Goal: Navigation & Orientation: Find specific page/section

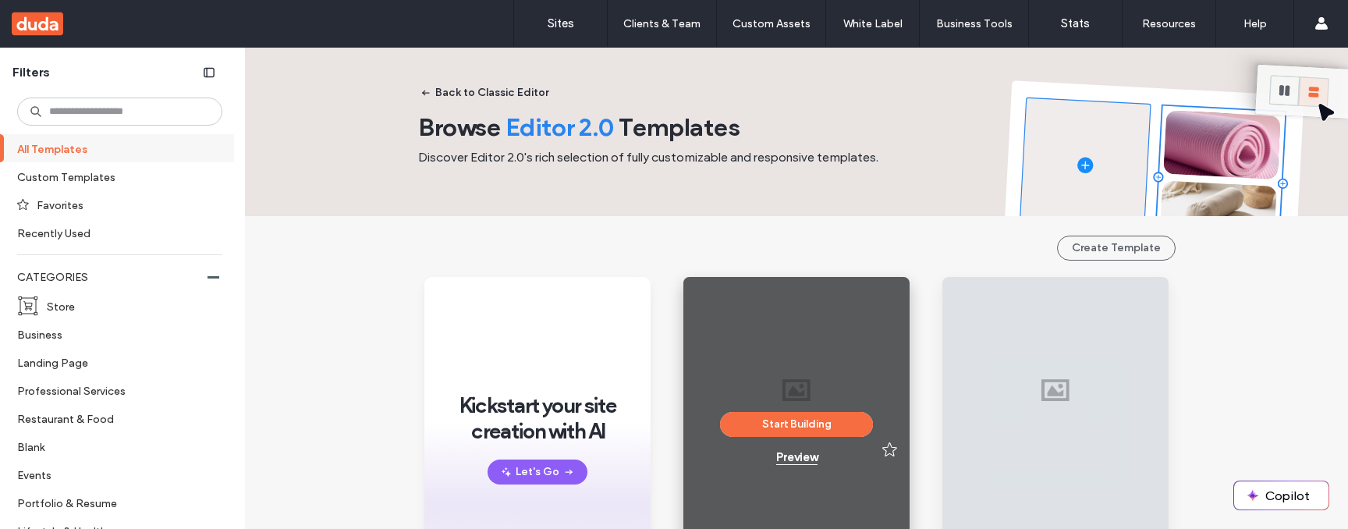
click at [792, 460] on div "Preview" at bounding box center [796, 457] width 41 height 14
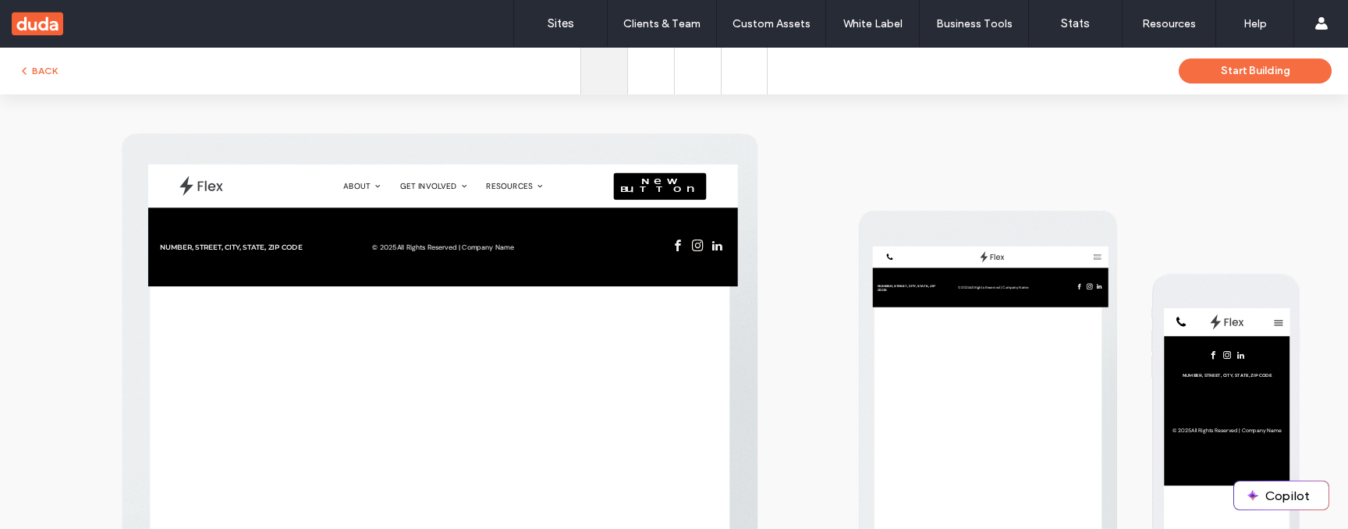
click at [651, 69] on icon at bounding box center [650, 71] width 27 height 27
click at [691, 78] on icon at bounding box center [698, 71] width 25 height 25
click at [742, 78] on icon at bounding box center [744, 71] width 22 height 22
click at [600, 56] on icon at bounding box center [604, 71] width 35 height 35
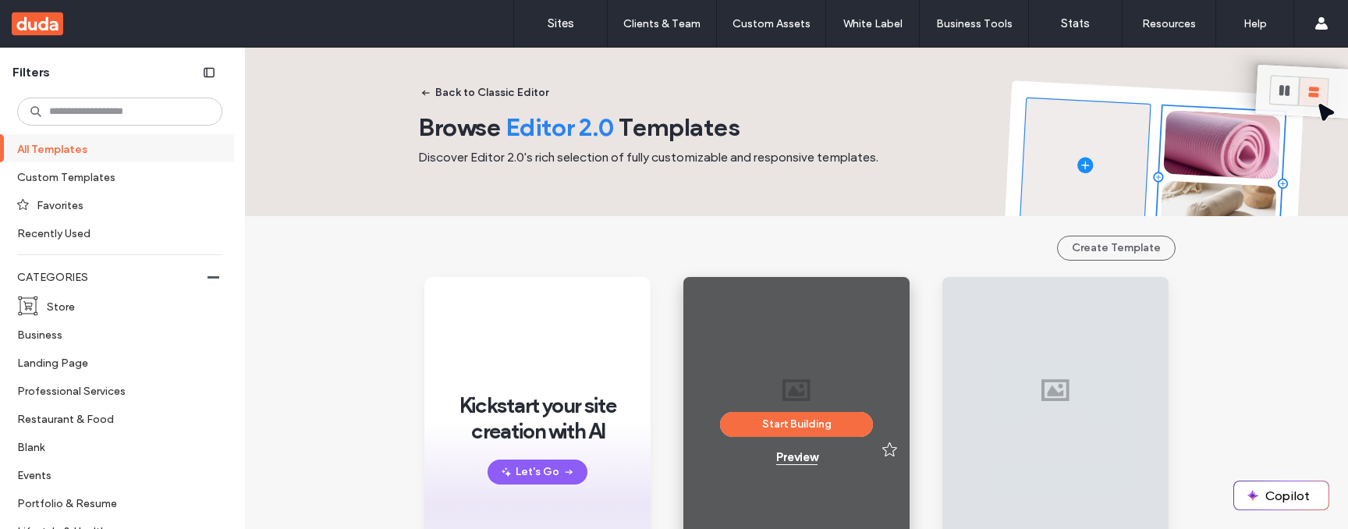
click at [783, 455] on div "Preview" at bounding box center [796, 457] width 41 height 14
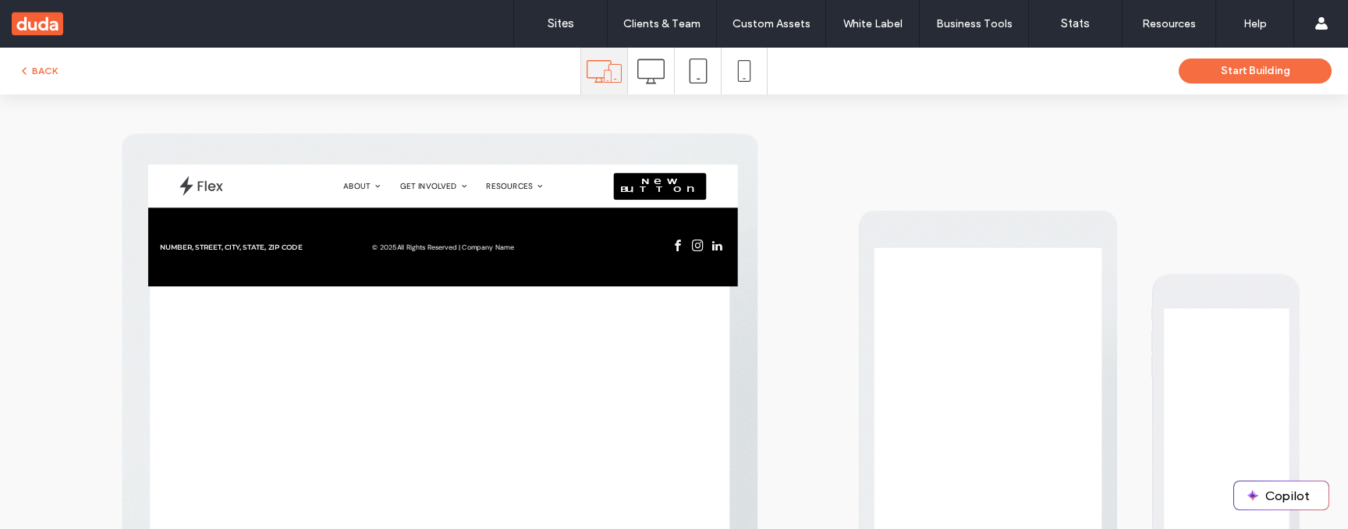
click at [655, 63] on icon at bounding box center [650, 71] width 27 height 27
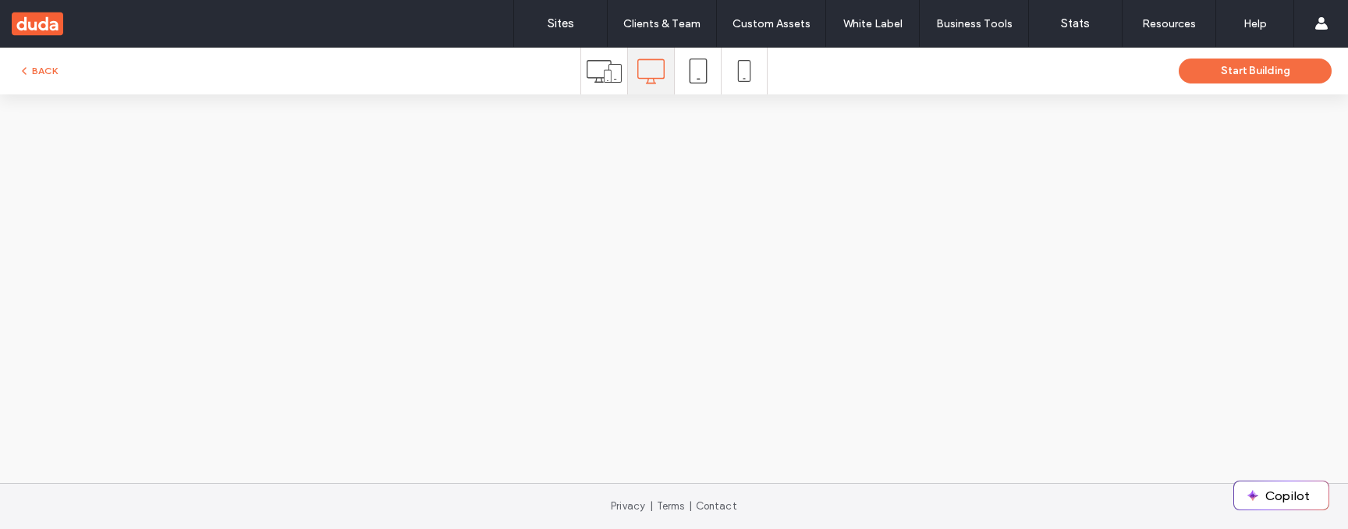
click at [700, 83] on use at bounding box center [698, 71] width 18 height 25
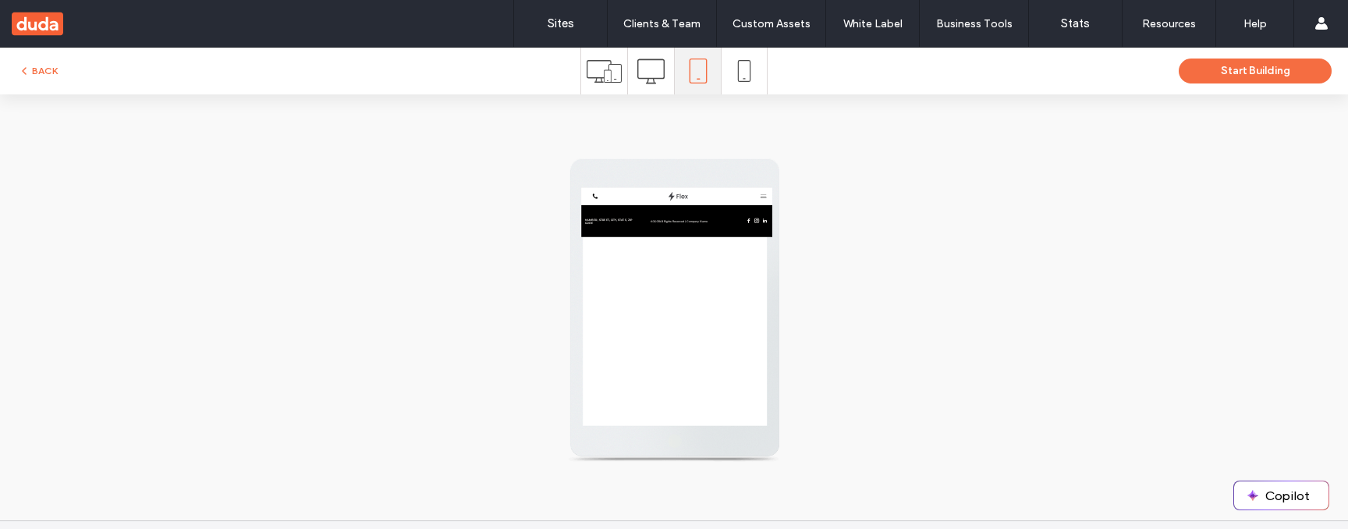
click at [734, 80] on icon at bounding box center [744, 71] width 22 height 22
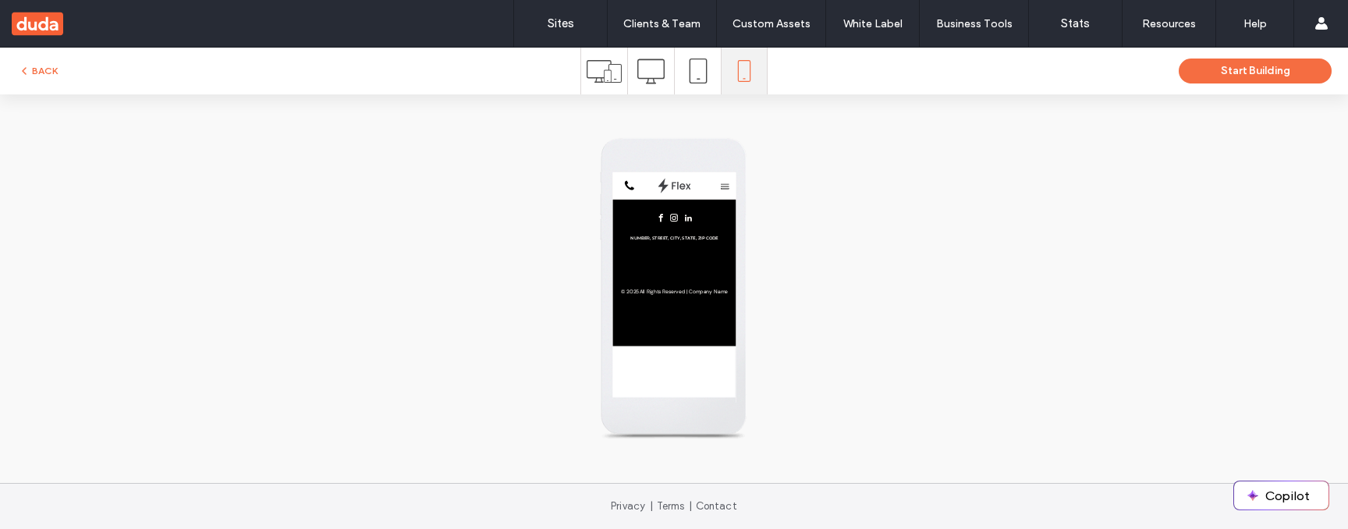
click at [608, 72] on icon at bounding box center [604, 71] width 35 height 35
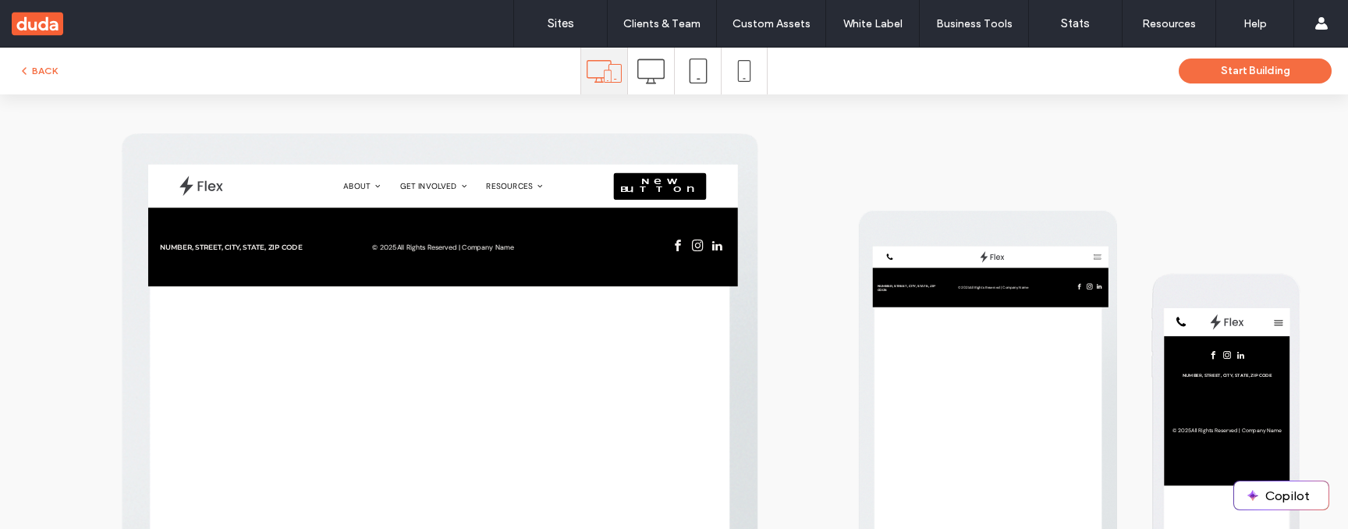
click at [646, 72] on icon at bounding box center [650, 71] width 27 height 27
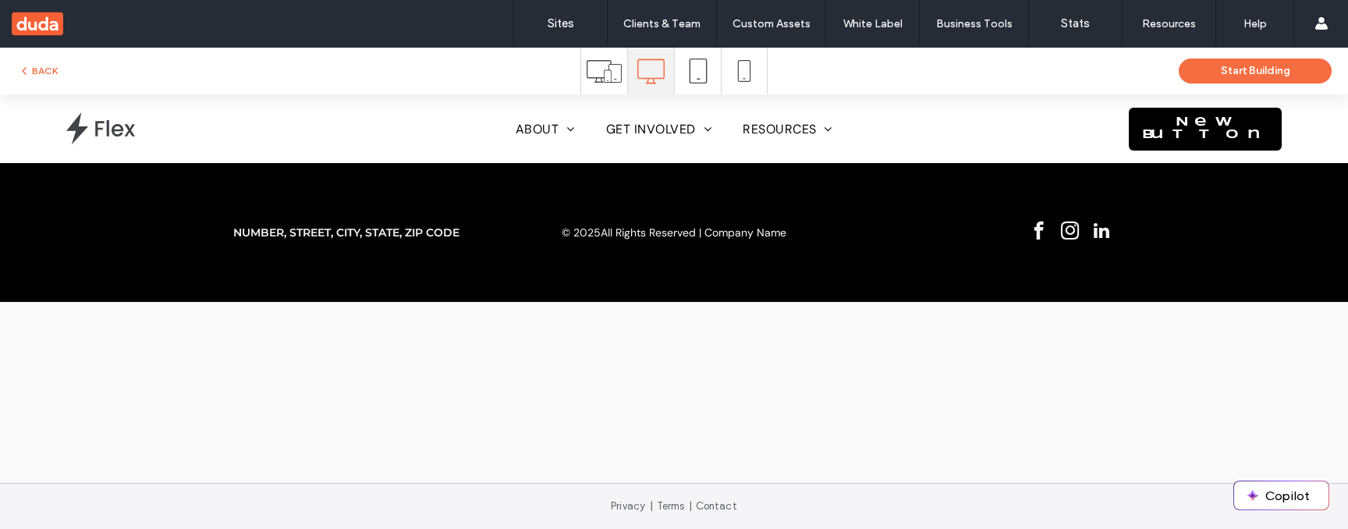
click at [705, 80] on use at bounding box center [698, 71] width 18 height 25
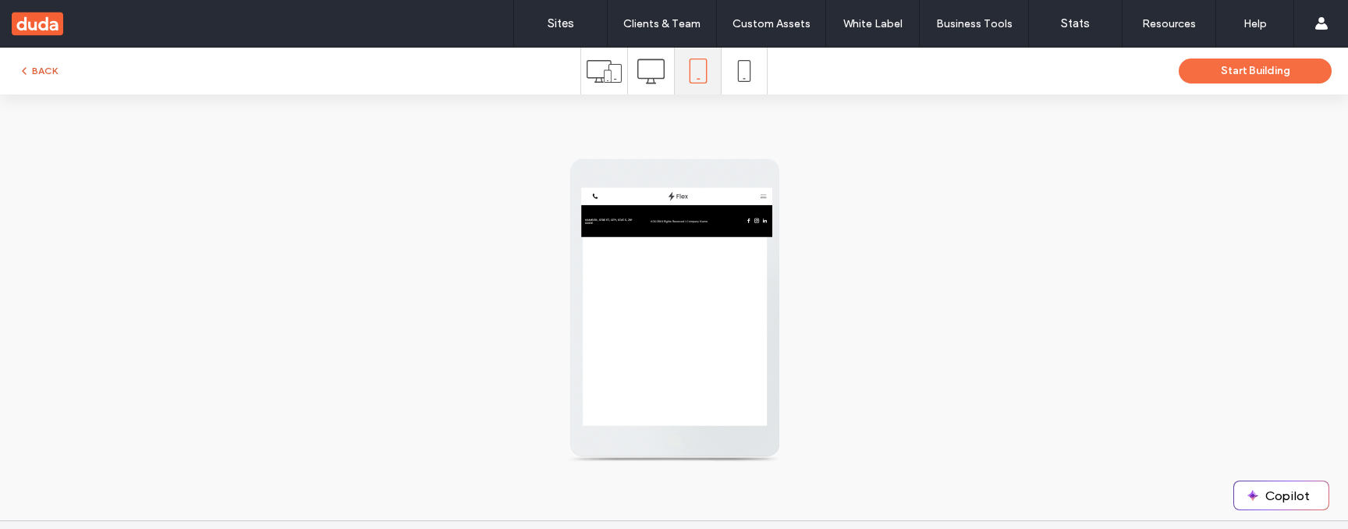
click at [30, 66] on span "button" at bounding box center [25, 70] width 14 height 17
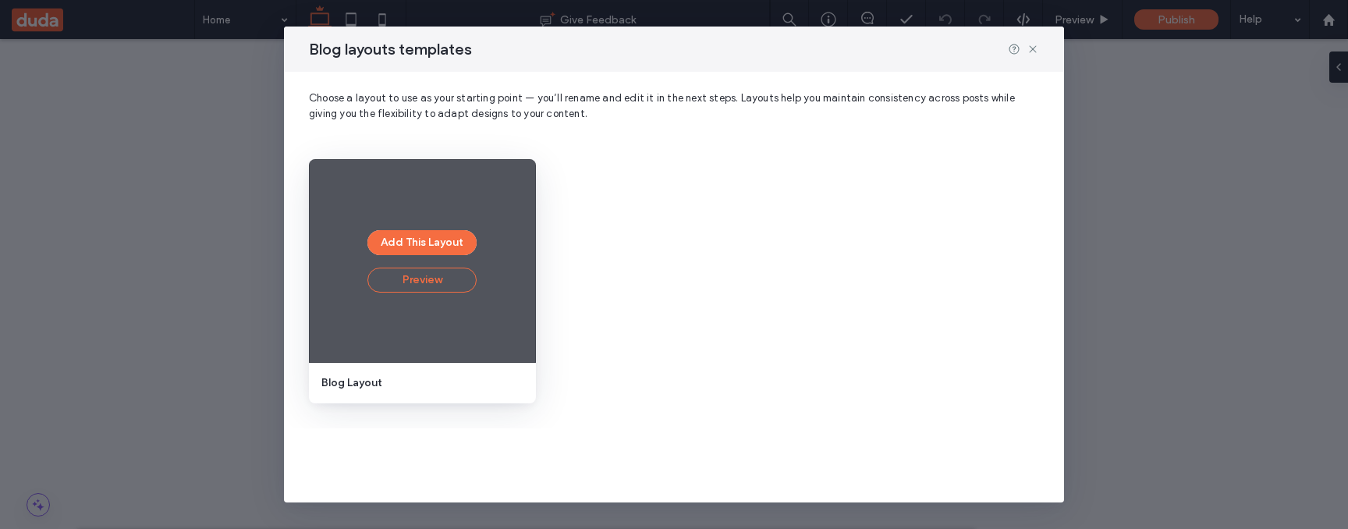
click at [427, 292] on button "Preview" at bounding box center [421, 280] width 109 height 25
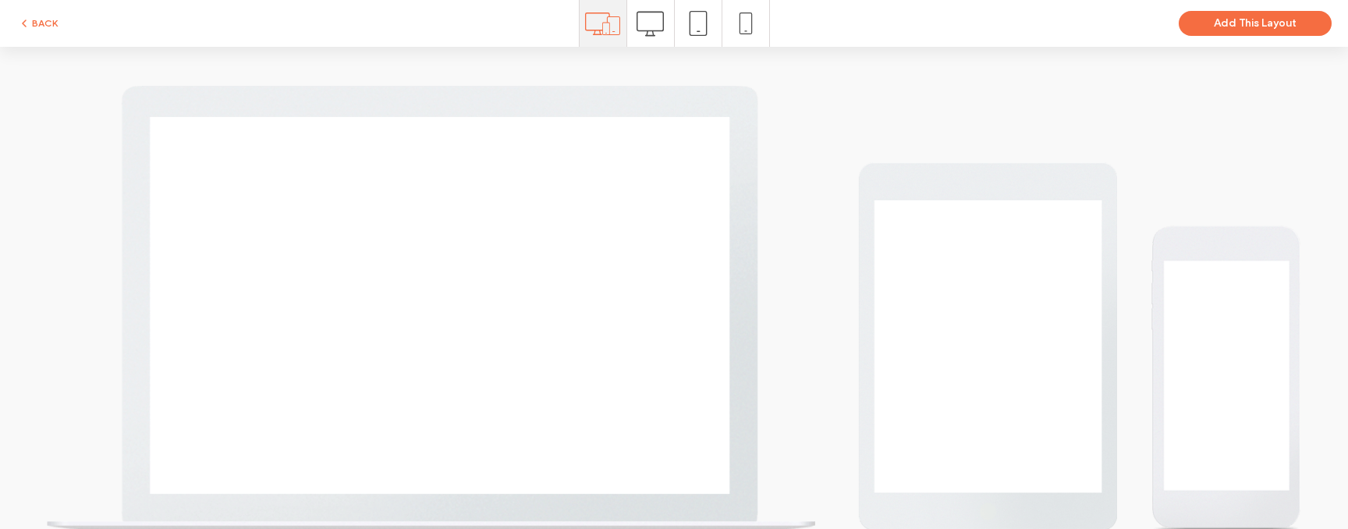
click at [666, 28] on div at bounding box center [650, 23] width 47 height 47
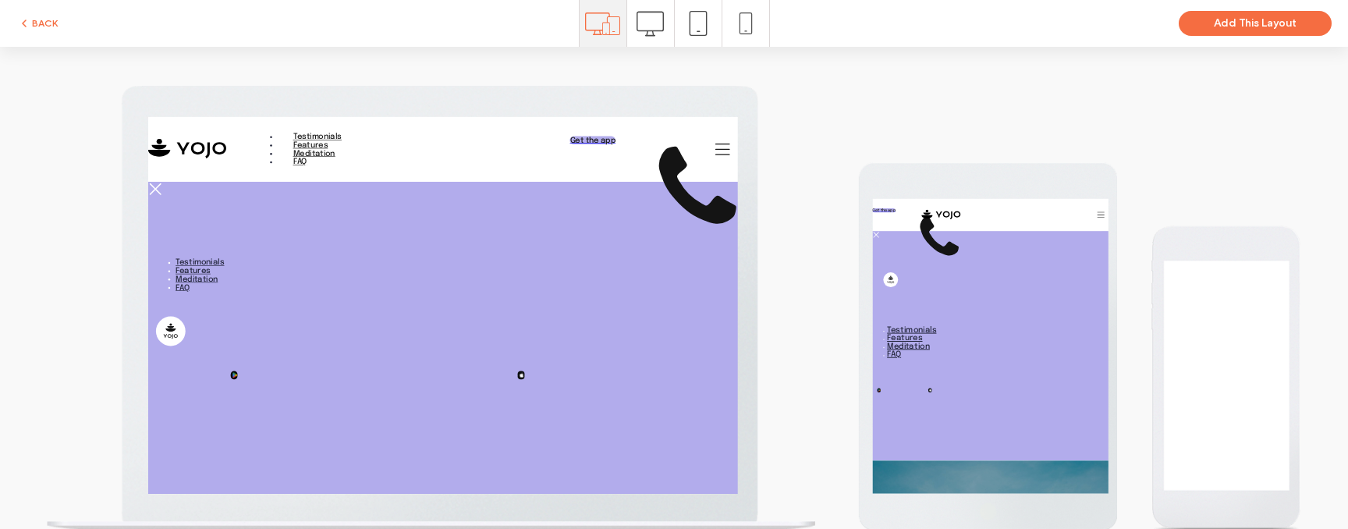
click at [647, 23] on icon at bounding box center [650, 23] width 27 height 27
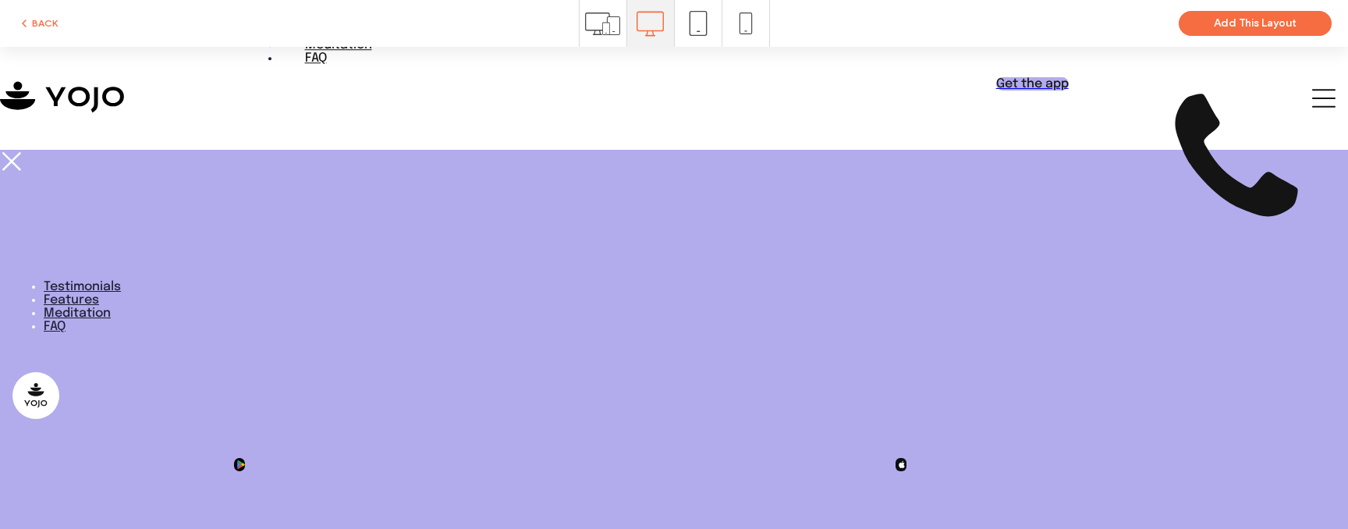
click at [702, 26] on icon at bounding box center [698, 23] width 25 height 25
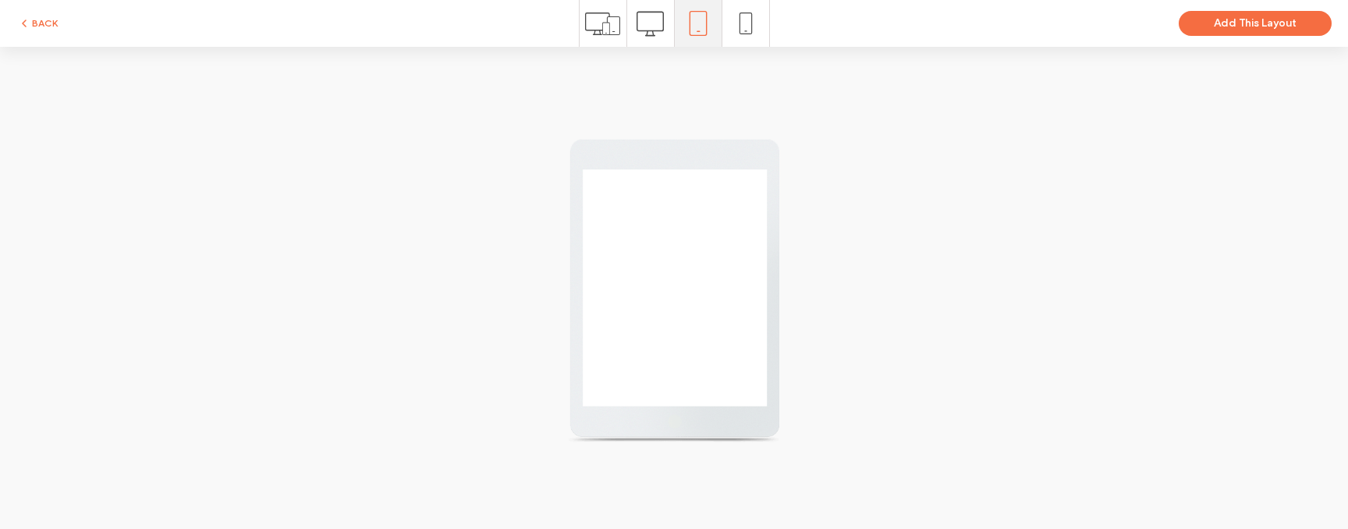
click at [740, 24] on use at bounding box center [745, 23] width 12 height 22
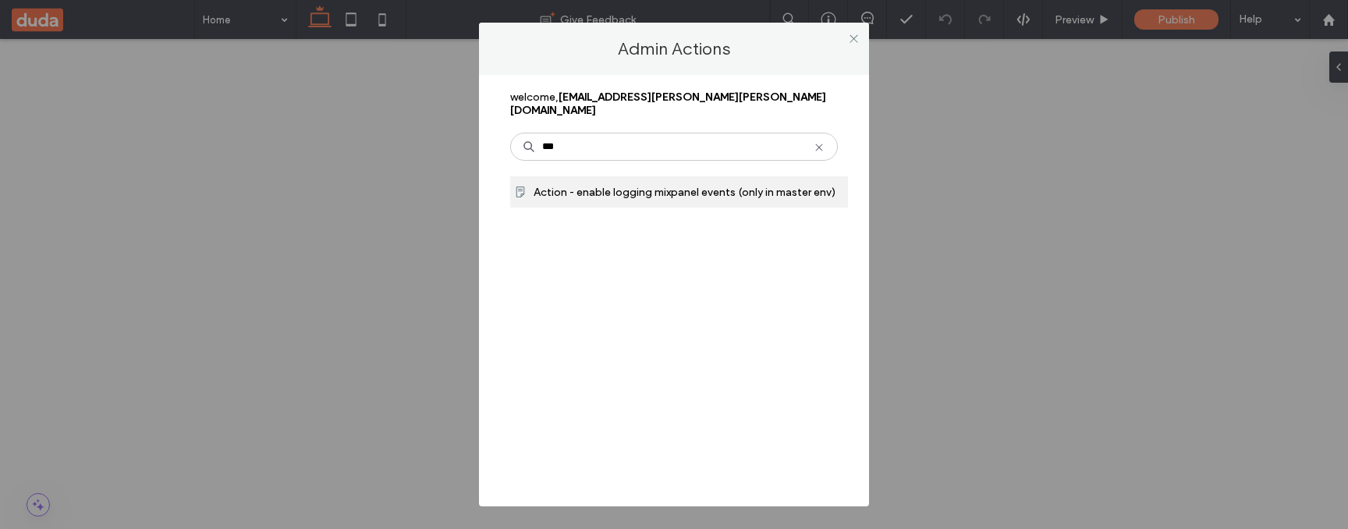
type input "***"
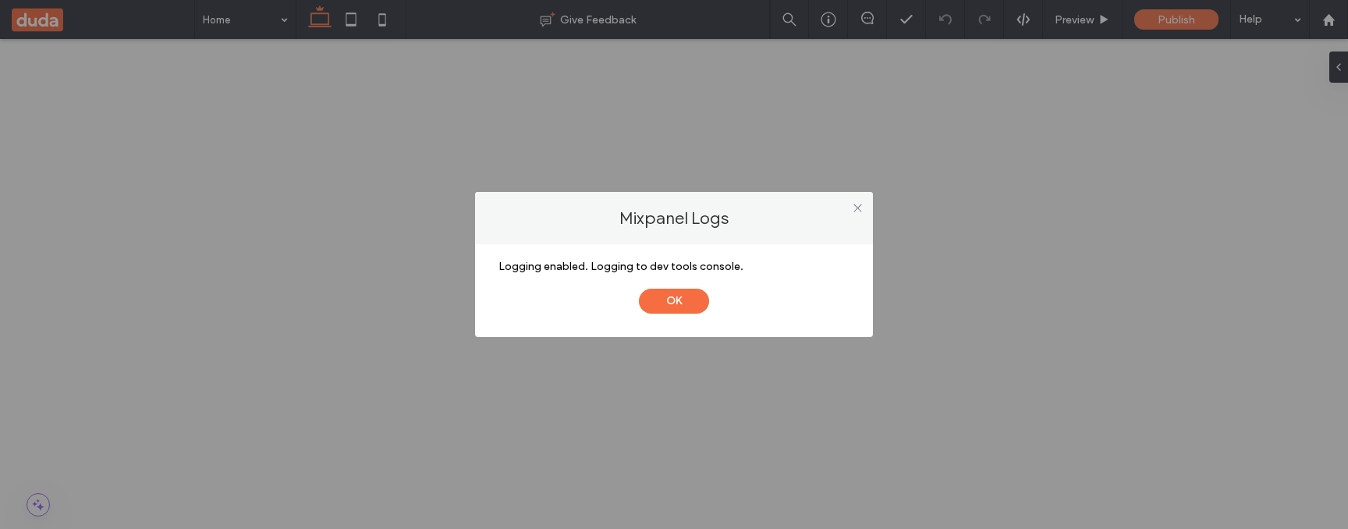
click at [639, 289] on button "OK" at bounding box center [674, 301] width 70 height 25
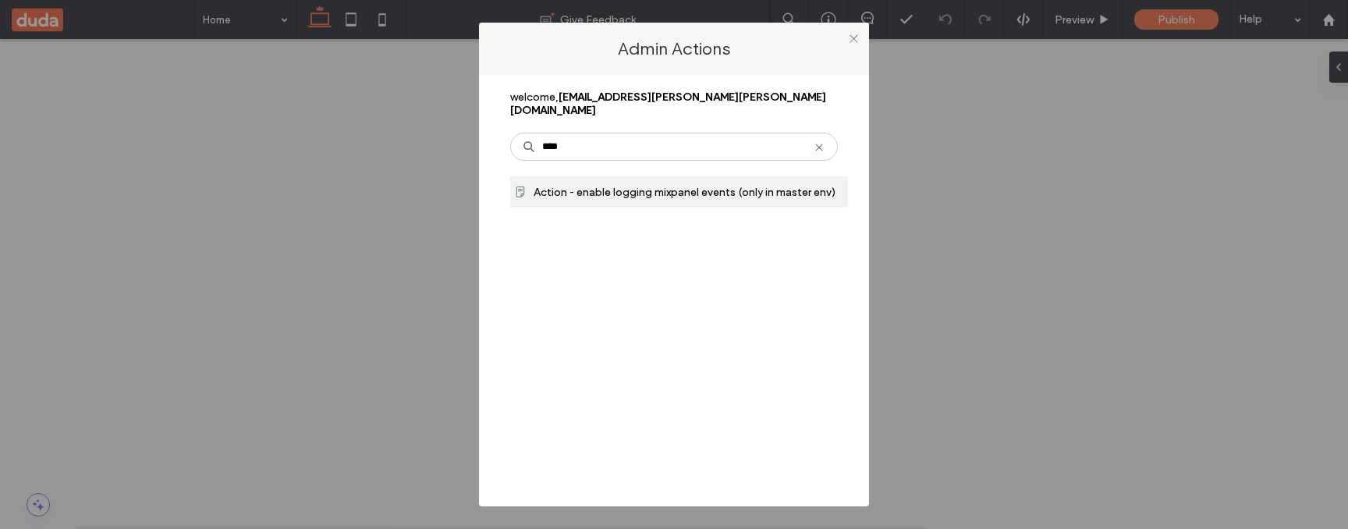
type input "****"
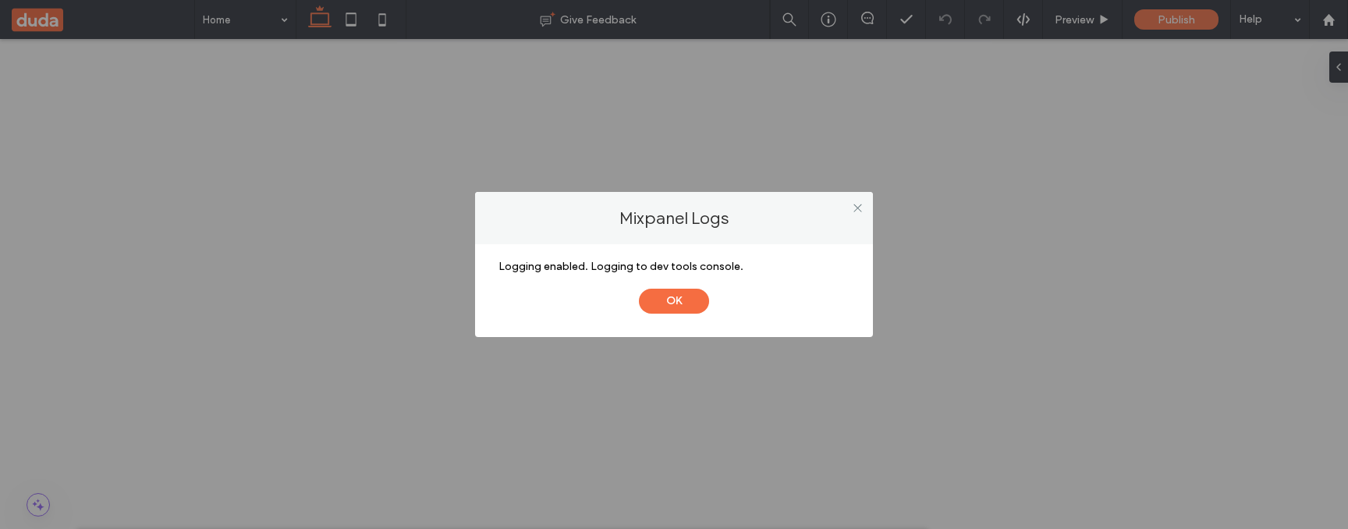
click at [639, 289] on button "OK" at bounding box center [674, 301] width 70 height 25
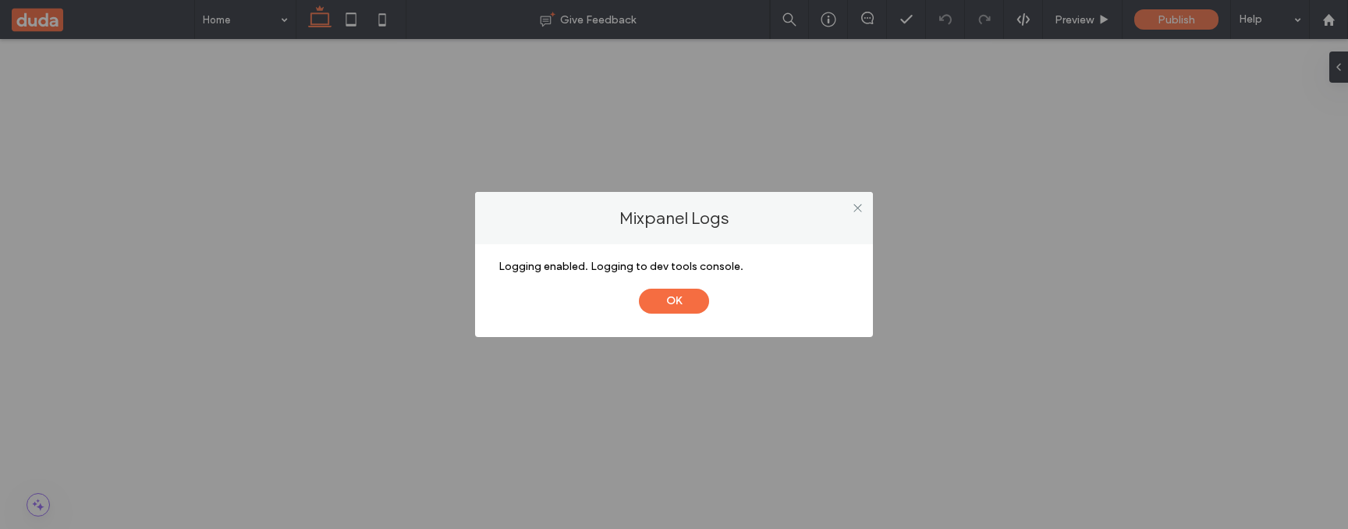
click at [639, 289] on button "OK" at bounding box center [674, 301] width 70 height 25
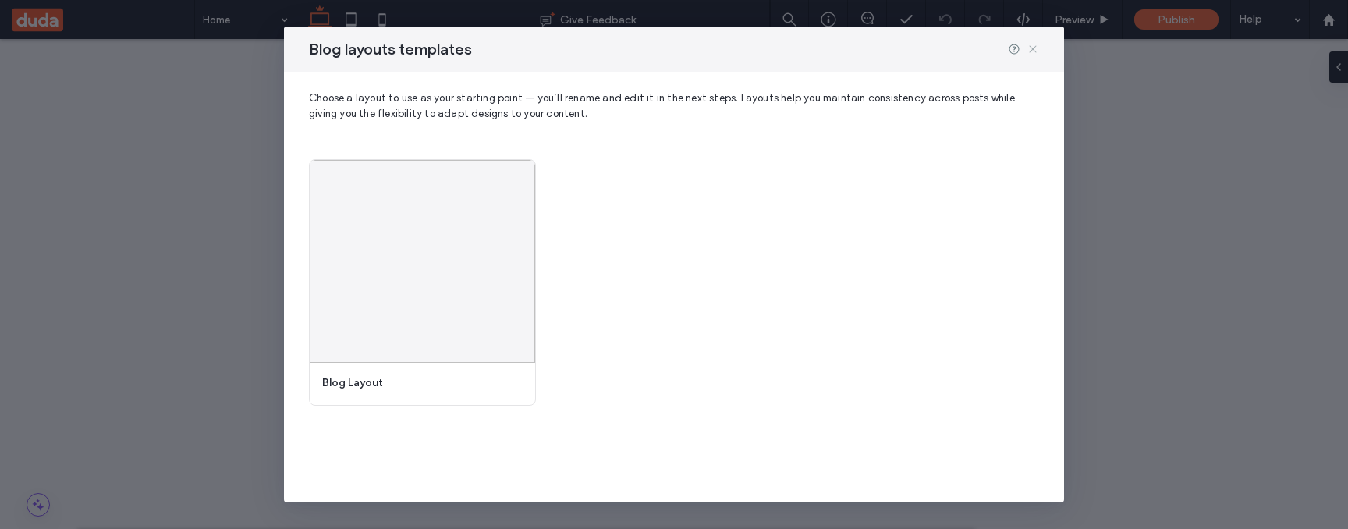
click at [1031, 52] on icon at bounding box center [1033, 49] width 12 height 12
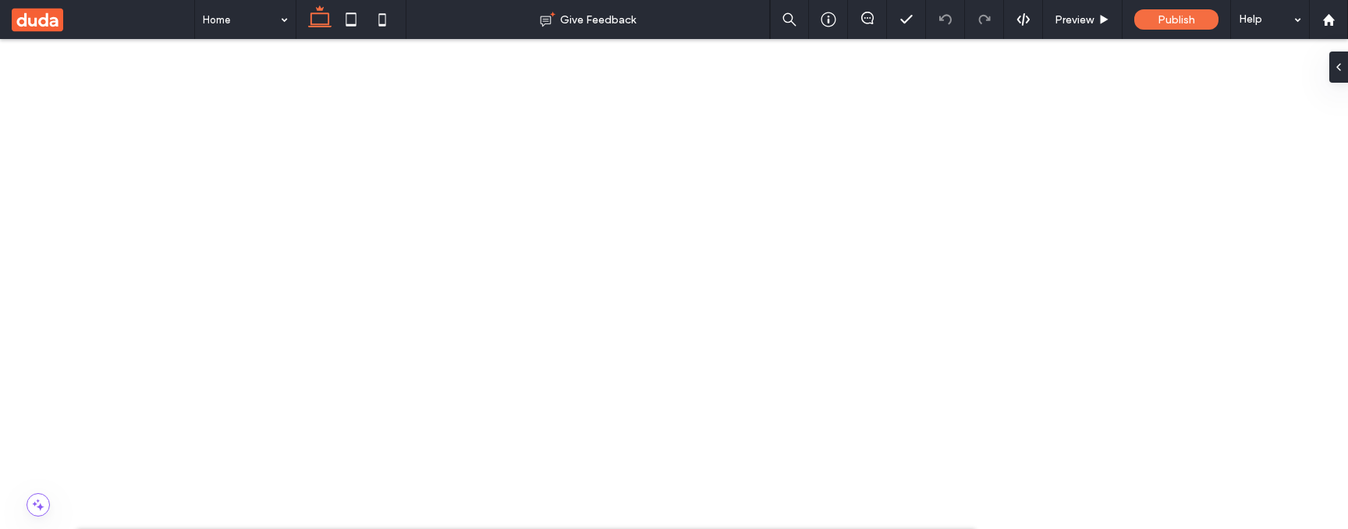
scroll to position [1566, 0]
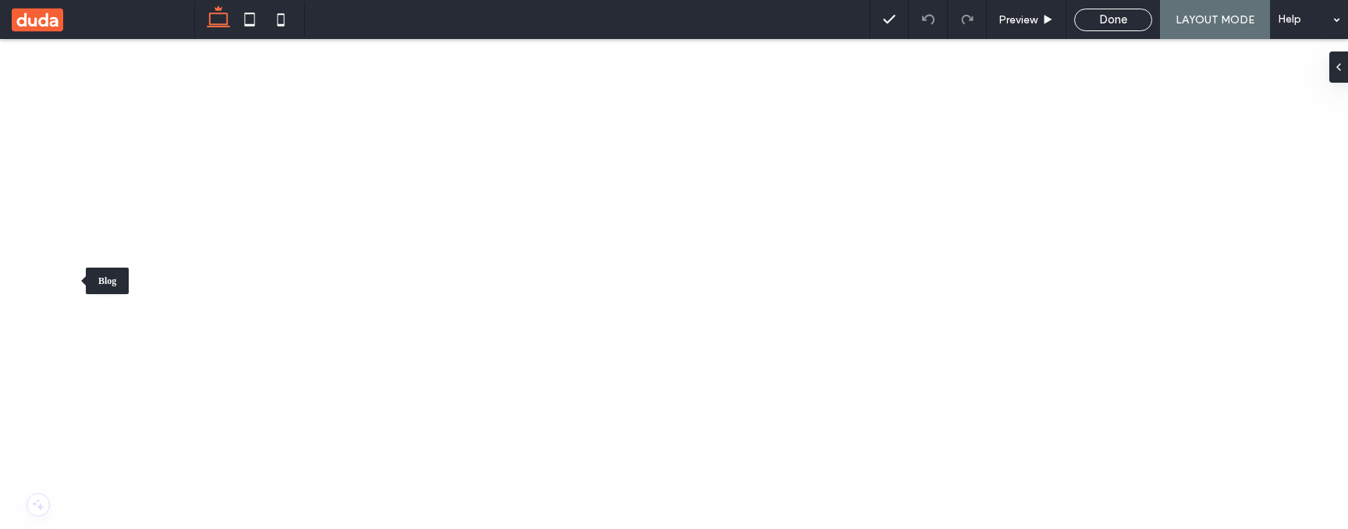
drag, startPoint x: 25, startPoint y: 280, endPoint x: 94, endPoint y: 207, distance: 101.0
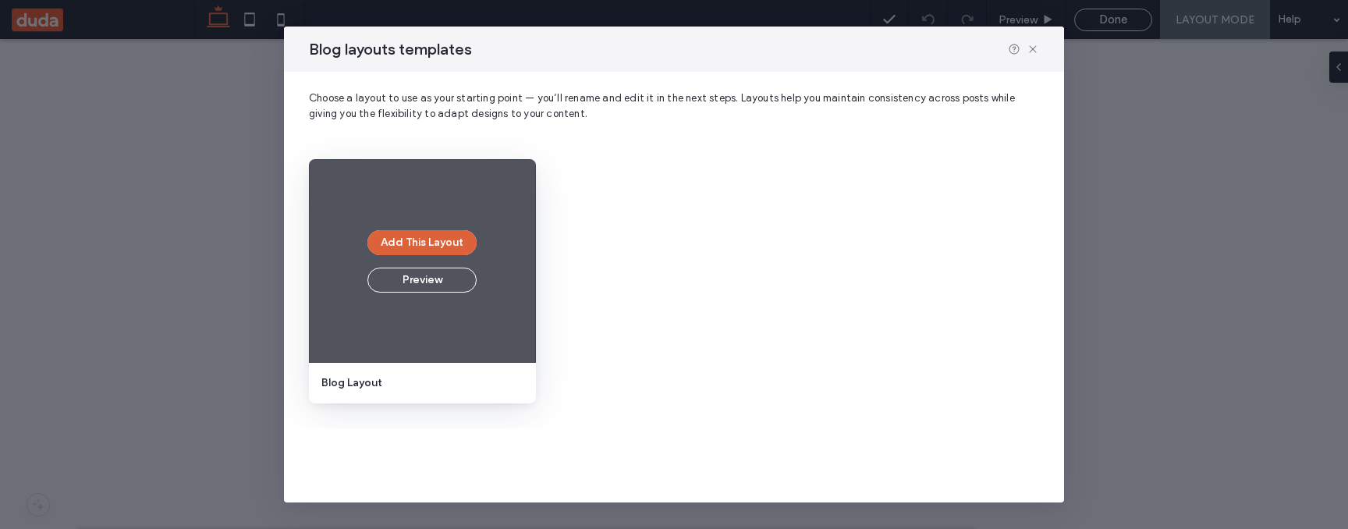
click at [459, 243] on button "Add This Layout" at bounding box center [421, 242] width 109 height 25
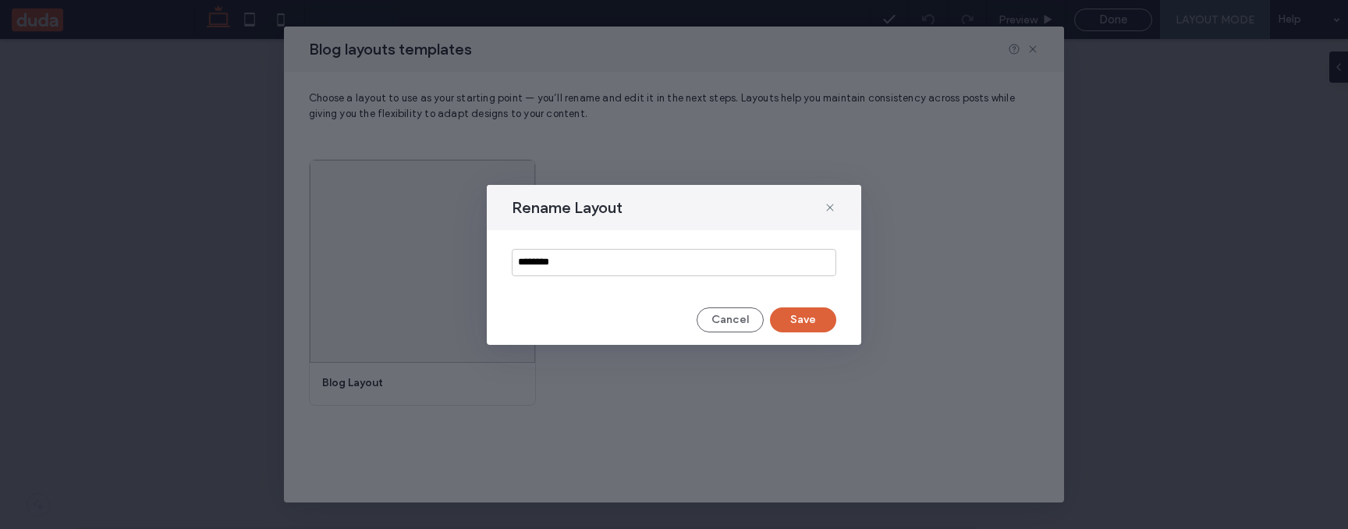
type input "********"
click at [806, 324] on button "Save" at bounding box center [803, 319] width 66 height 25
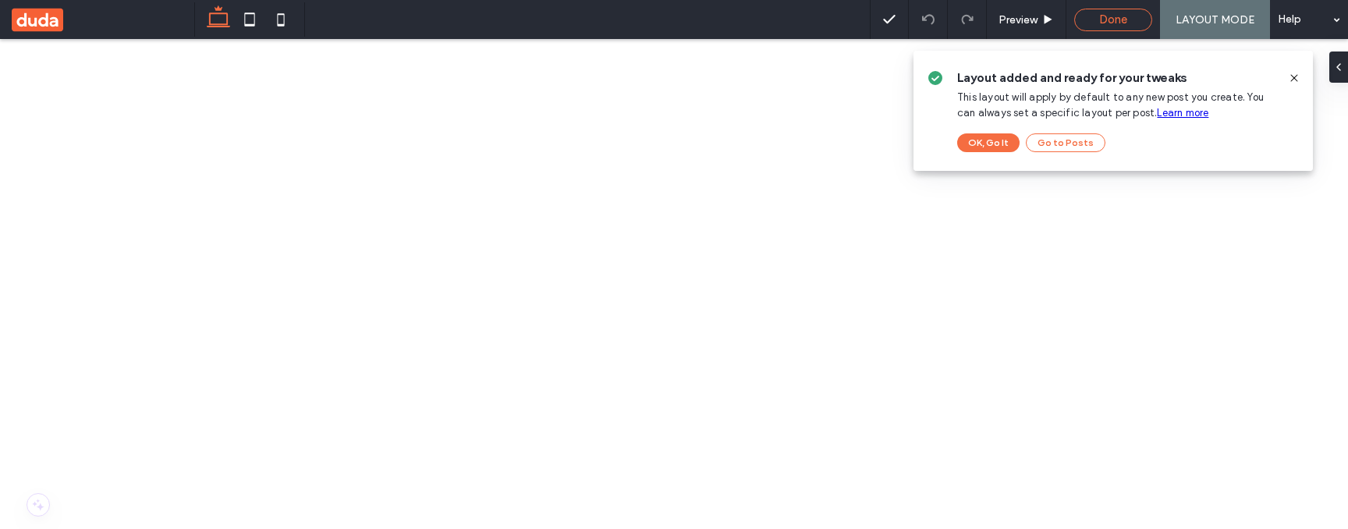
click at [1111, 12] on span "Done" at bounding box center [1113, 19] width 28 height 14
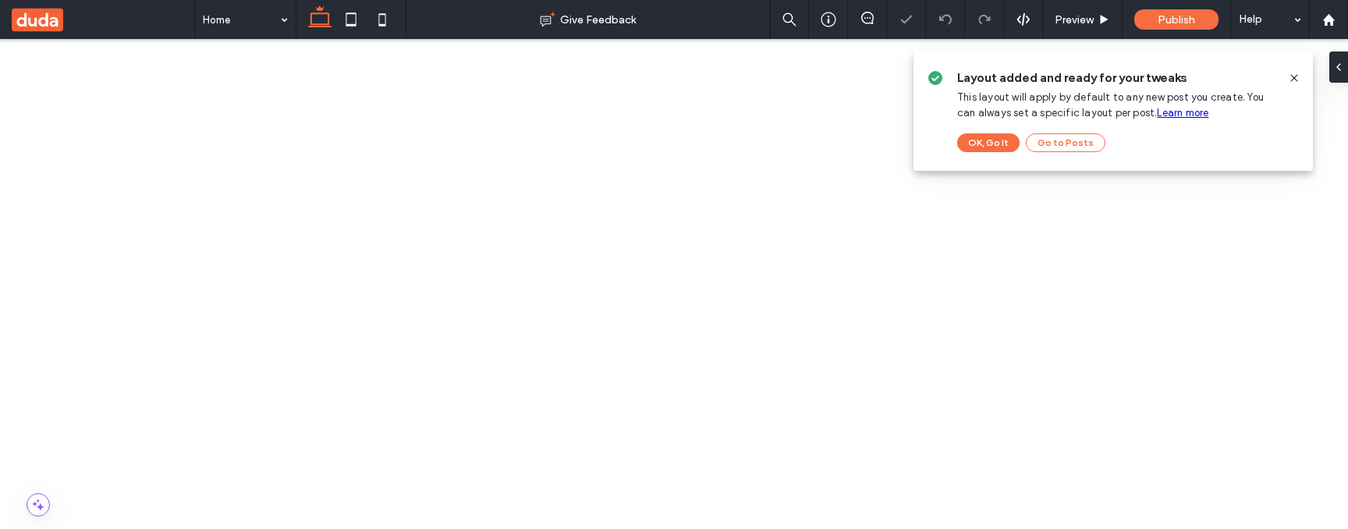
click at [1296, 79] on icon at bounding box center [1294, 78] width 12 height 12
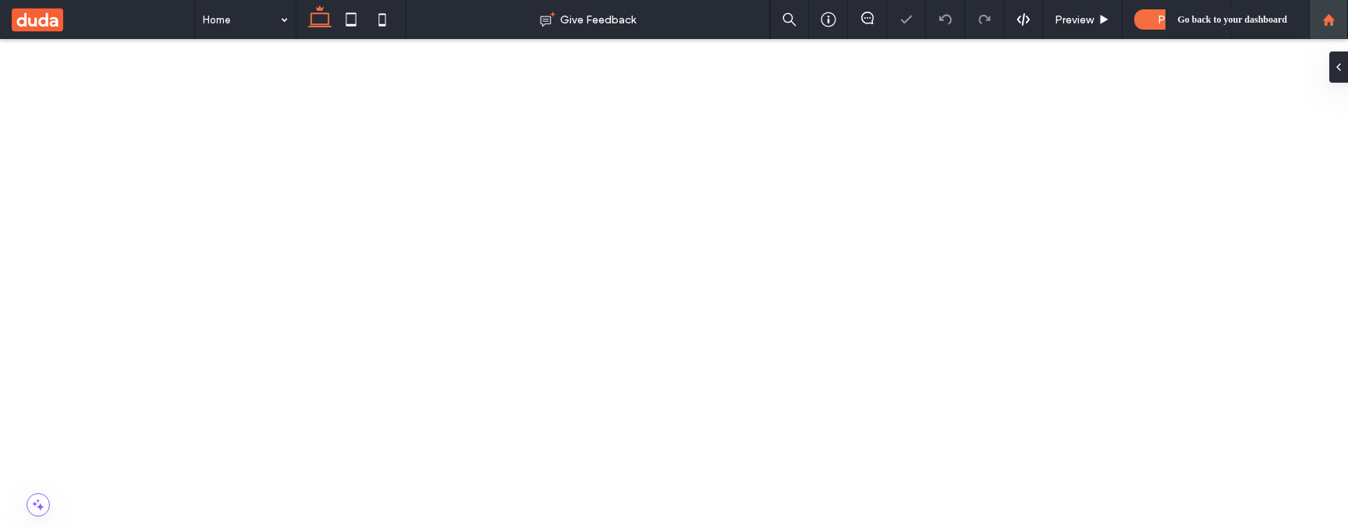
click at [1328, 20] on use at bounding box center [1328, 19] width 12 height 12
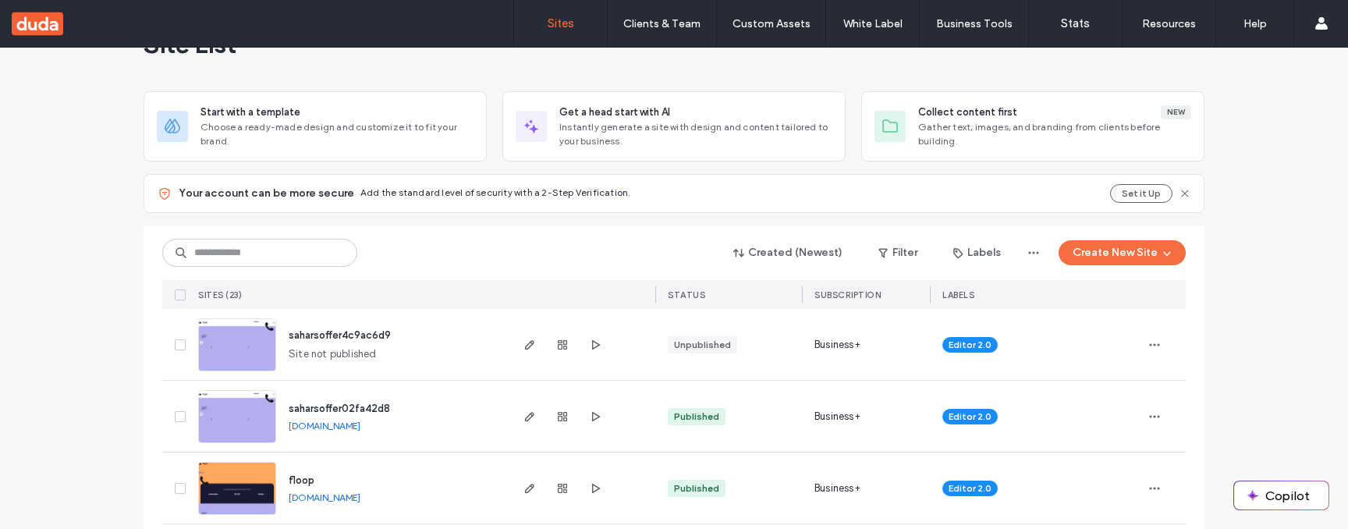
scroll to position [52, 0]
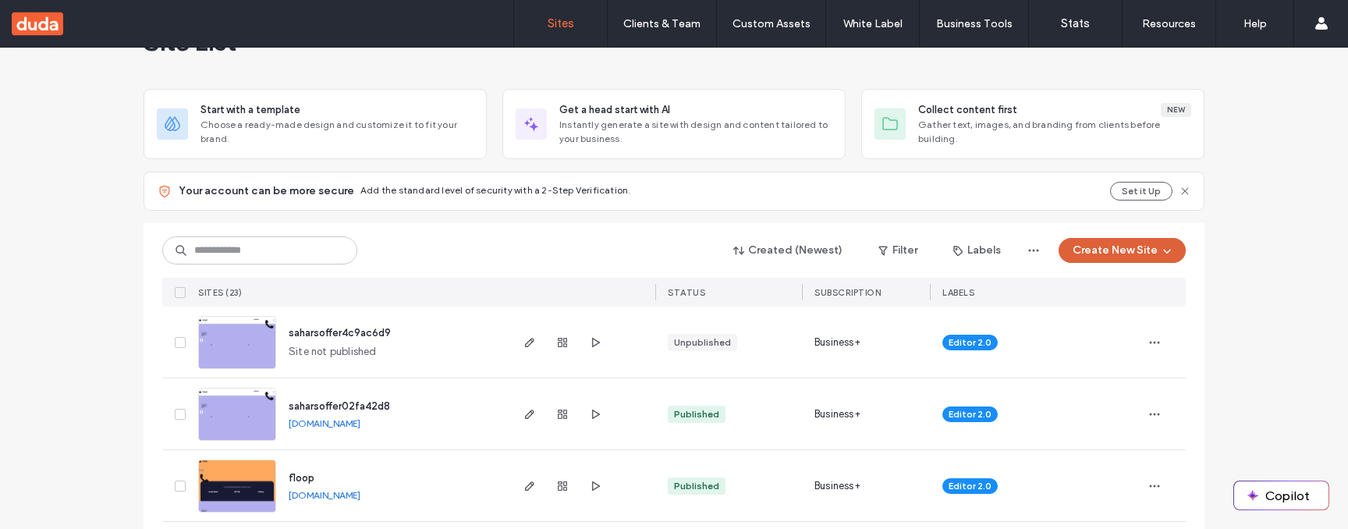
click at [1112, 252] on button "Create New Site" at bounding box center [1122, 250] width 127 height 25
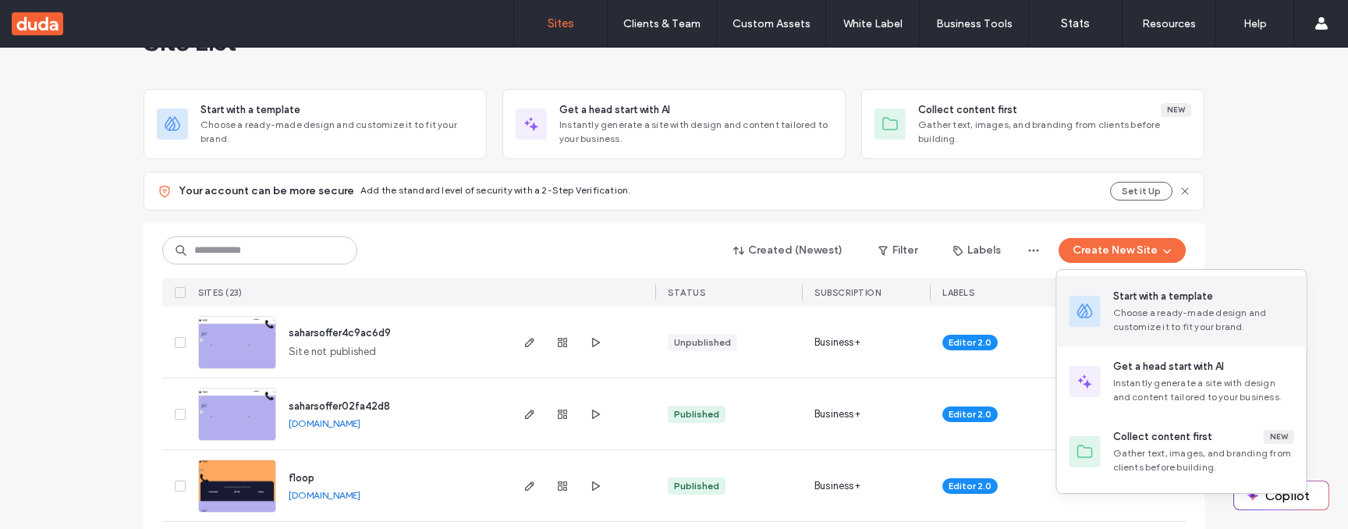
click at [1167, 328] on div "Choose a ready-made design and customize it to fit your brand." at bounding box center [1203, 320] width 181 height 28
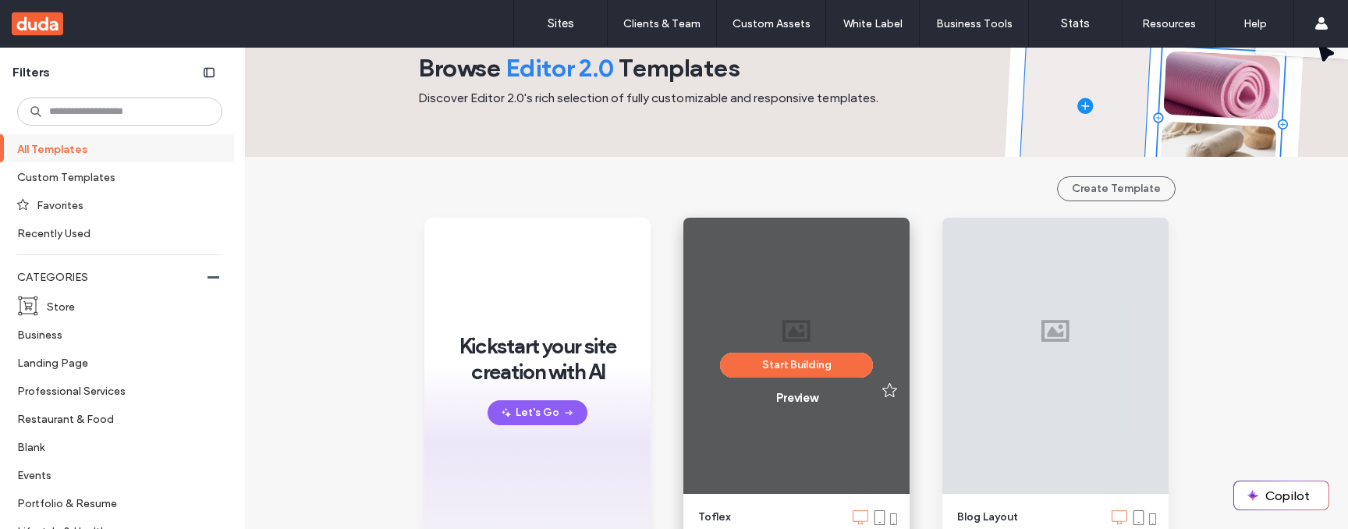
scroll to position [69, 0]
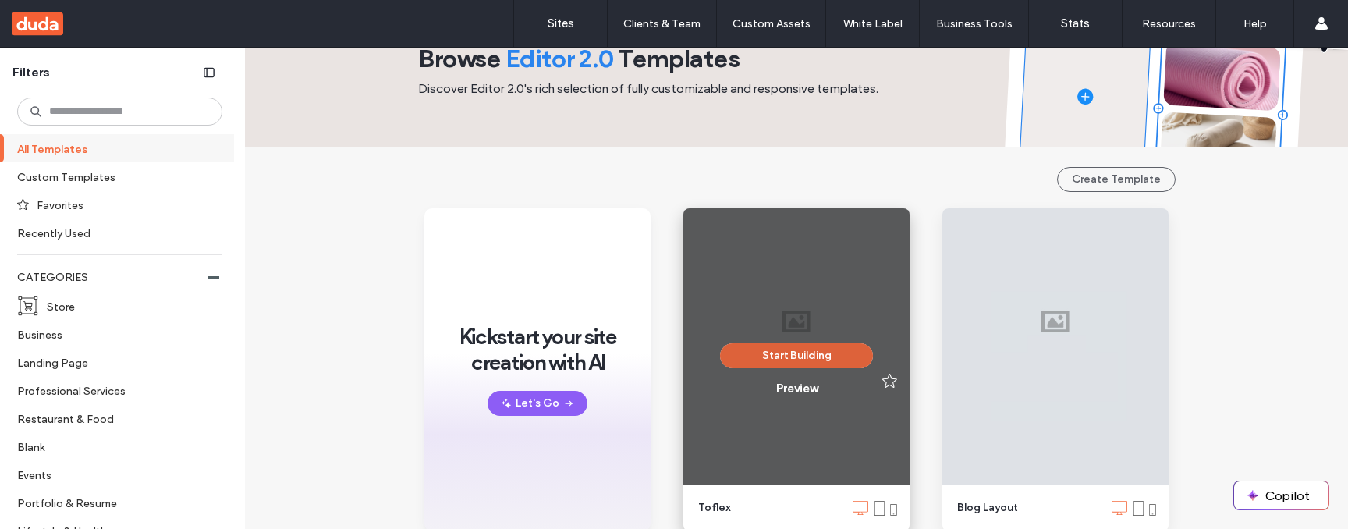
click at [829, 353] on button "Start Building" at bounding box center [796, 355] width 153 height 25
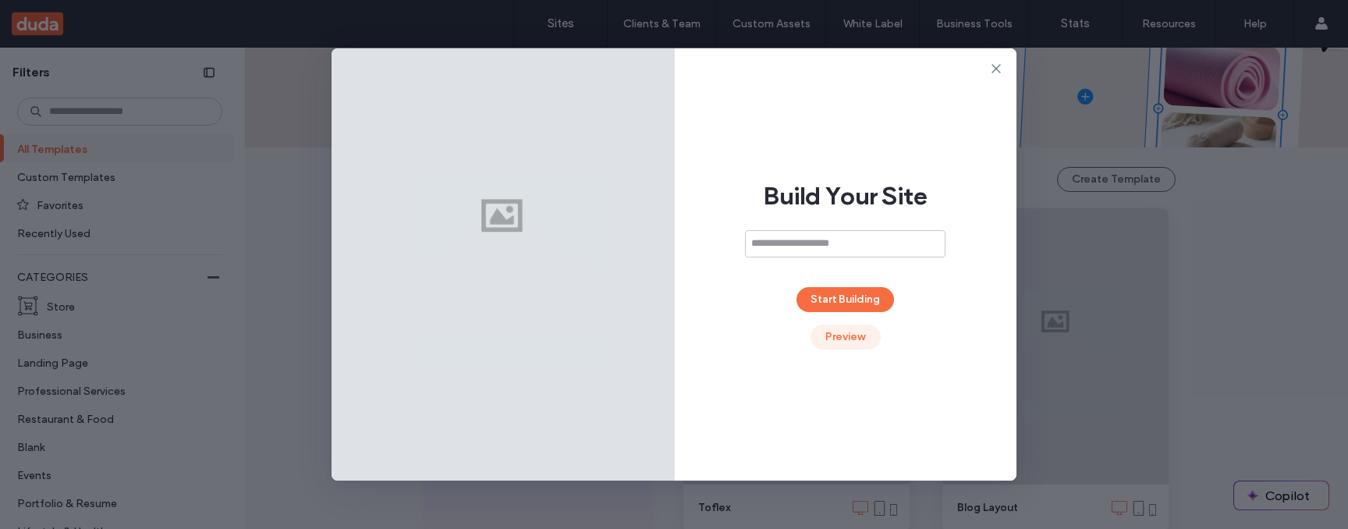
click at [841, 346] on button "Preview" at bounding box center [846, 337] width 70 height 25
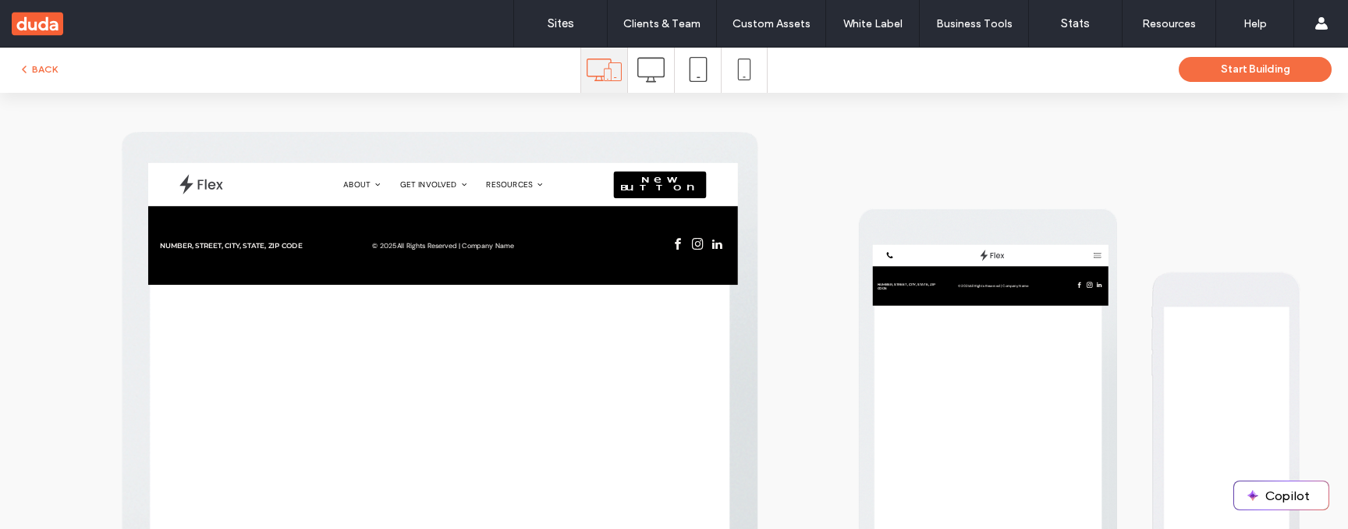
scroll to position [4, 0]
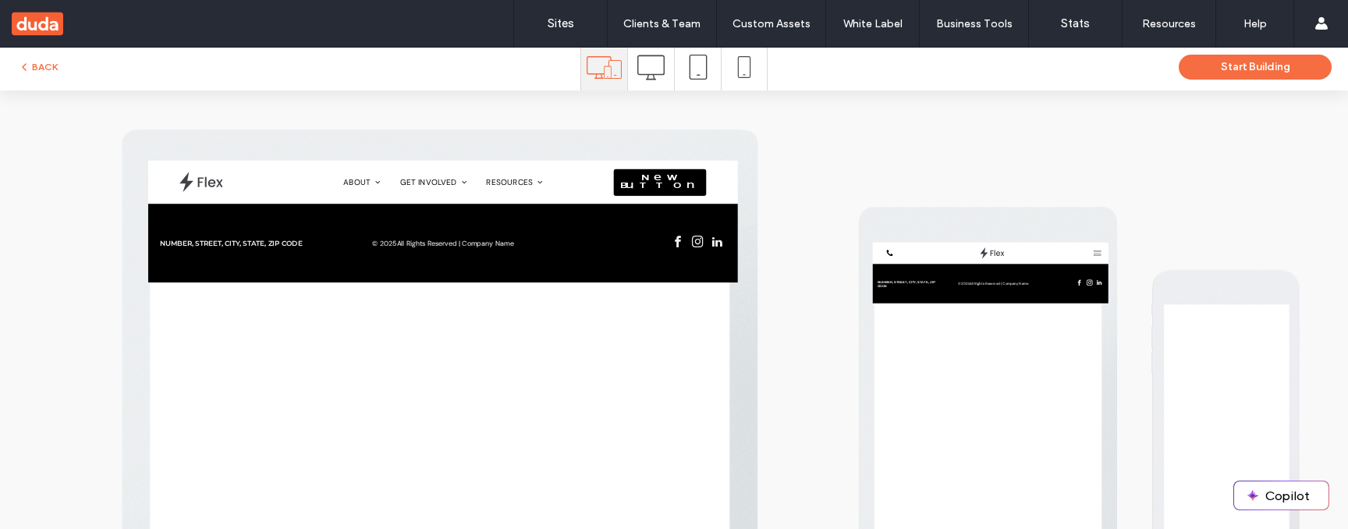
click at [644, 72] on icon at bounding box center [650, 67] width 27 height 27
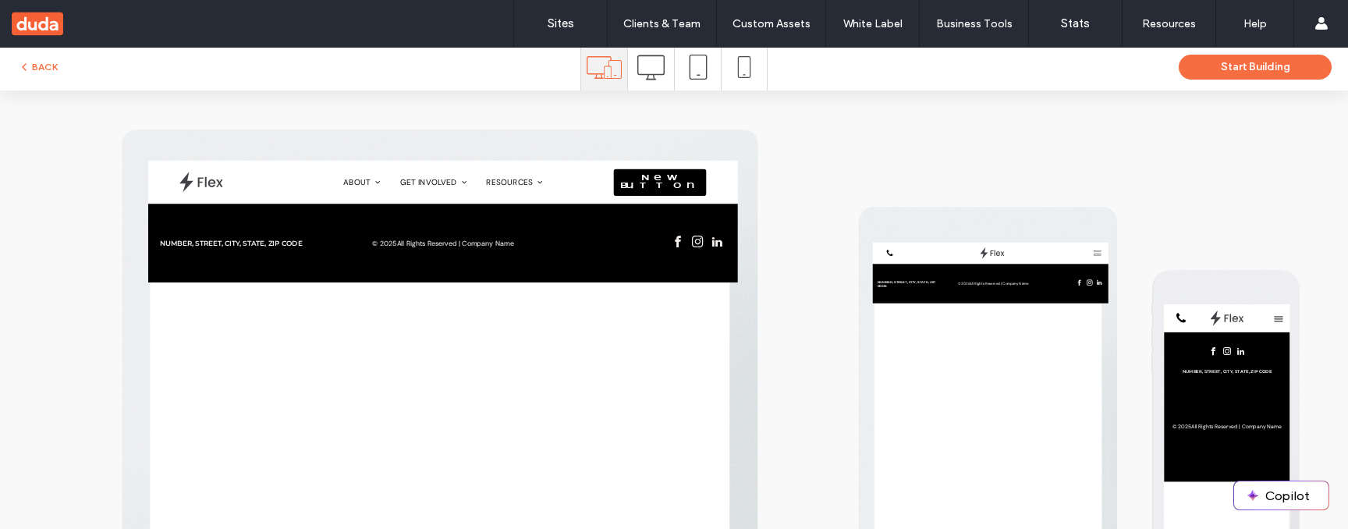
scroll to position [0, 0]
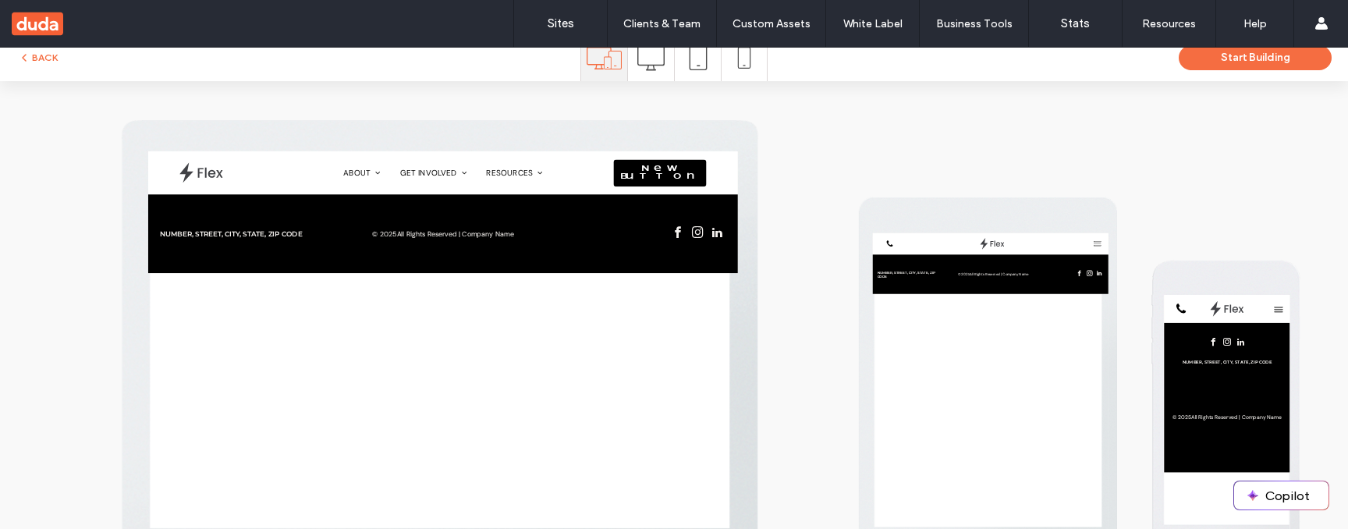
click at [695, 77] on span at bounding box center [698, 57] width 25 height 47
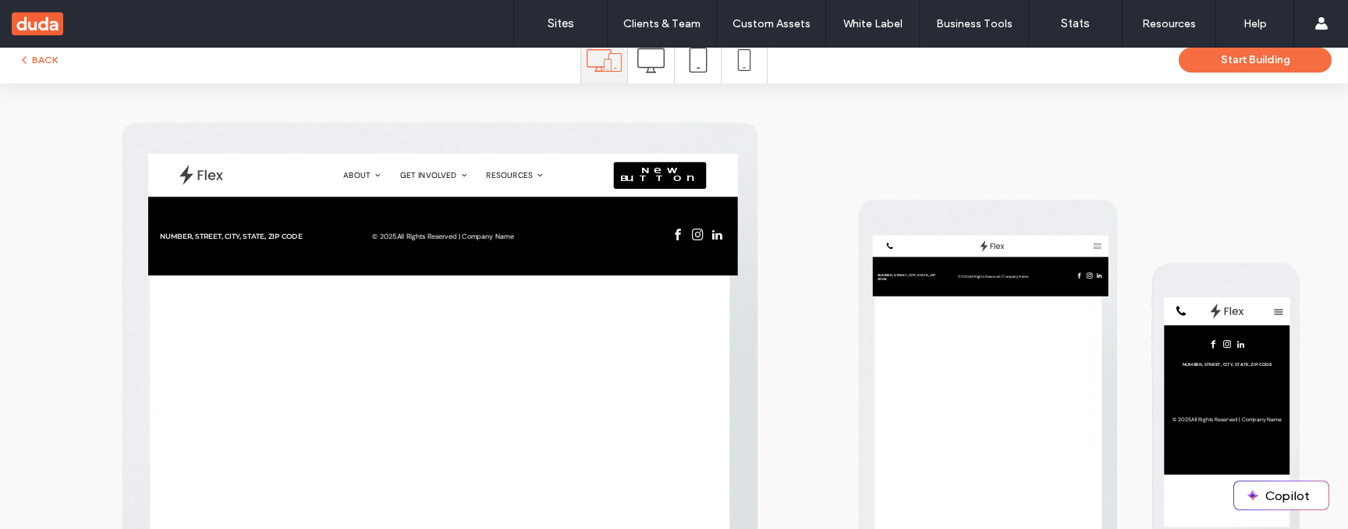
scroll to position [15, 0]
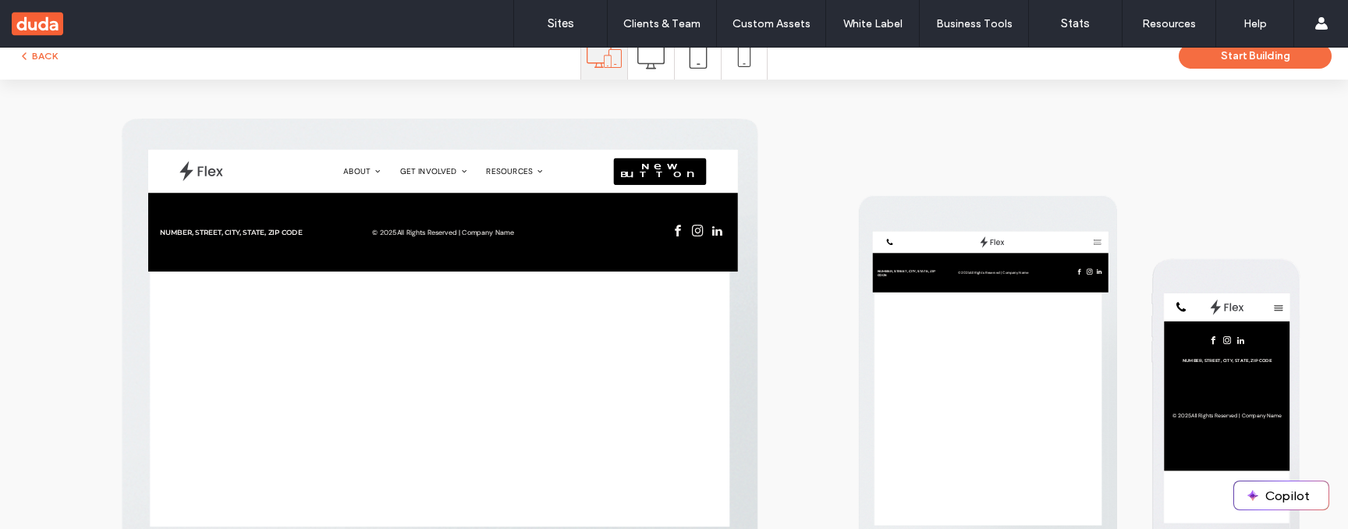
click at [742, 76] on span at bounding box center [744, 56] width 22 height 47
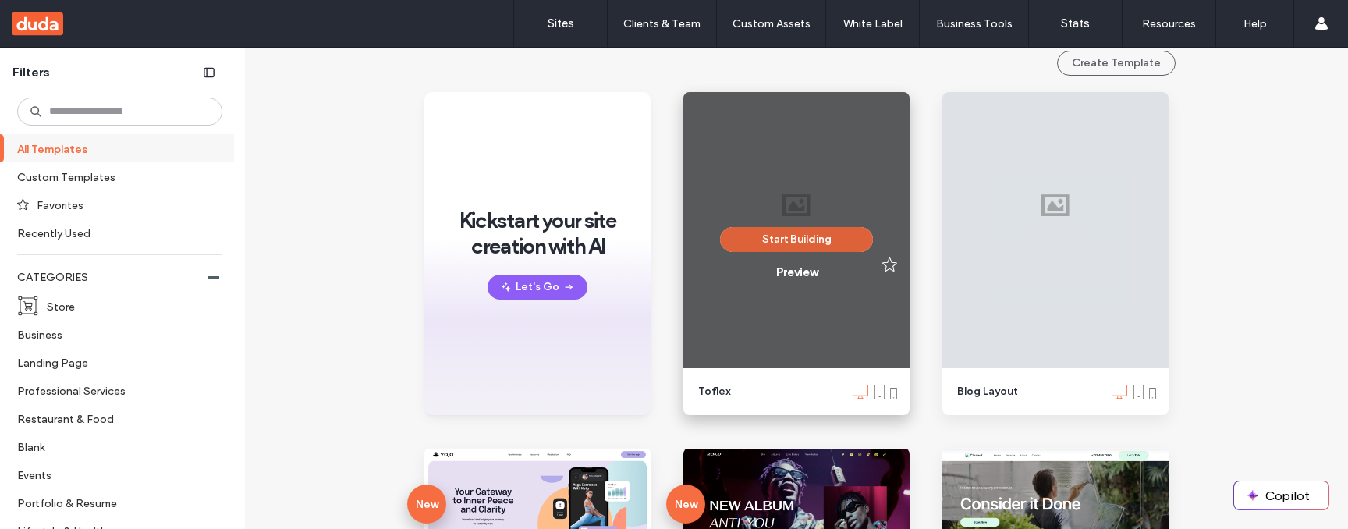
scroll to position [173, 0]
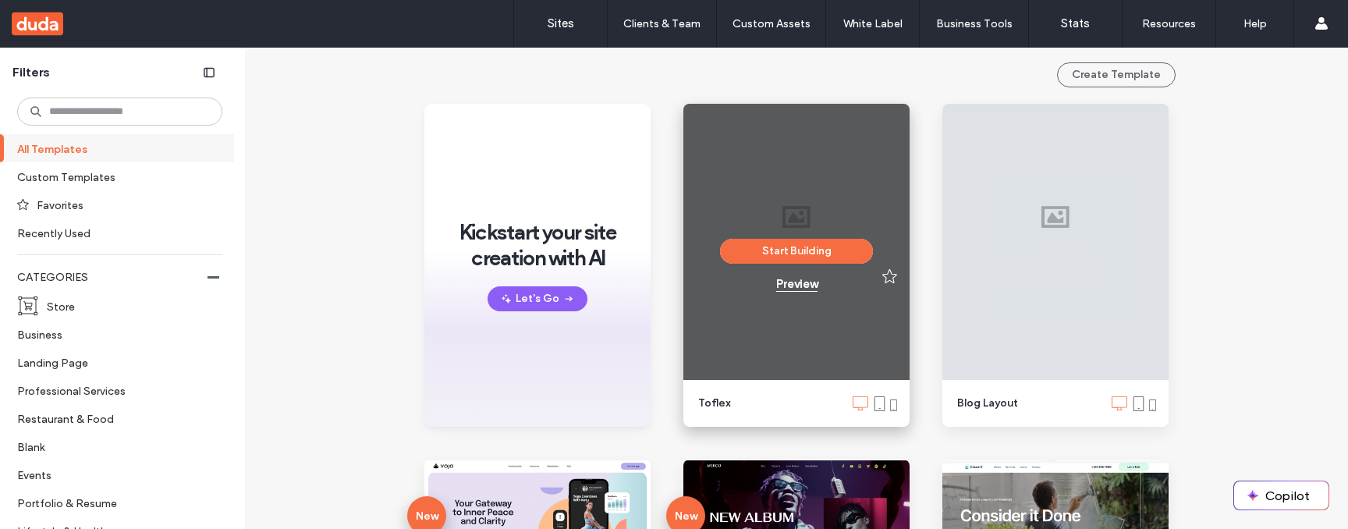
click at [776, 289] on div "Preview" at bounding box center [796, 284] width 41 height 14
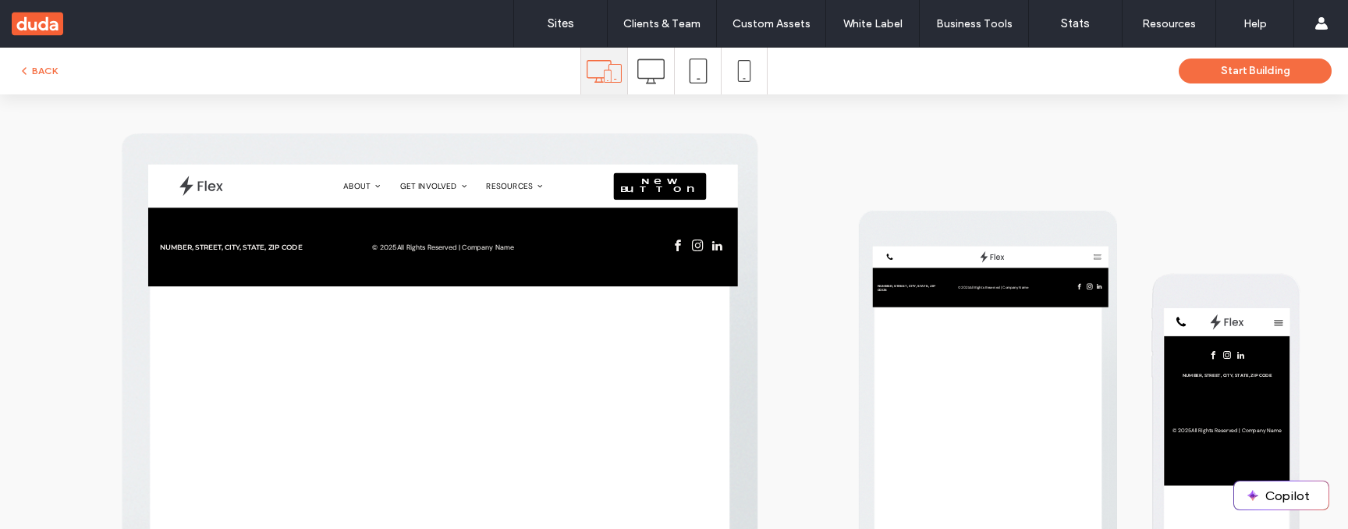
scroll to position [0, 0]
click at [659, 77] on use at bounding box center [650, 71] width 27 height 25
click at [698, 78] on icon at bounding box center [698, 71] width 25 height 25
click at [740, 82] on span at bounding box center [744, 71] width 22 height 47
click at [707, 84] on div at bounding box center [698, 71] width 46 height 47
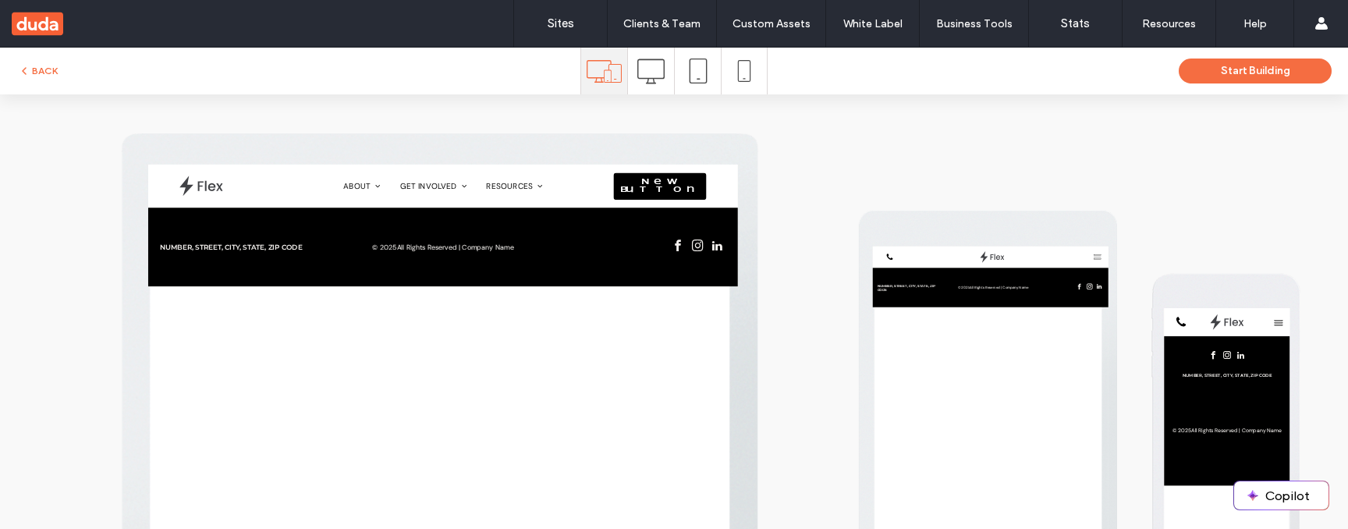
click at [597, 82] on use at bounding box center [604, 71] width 35 height 23
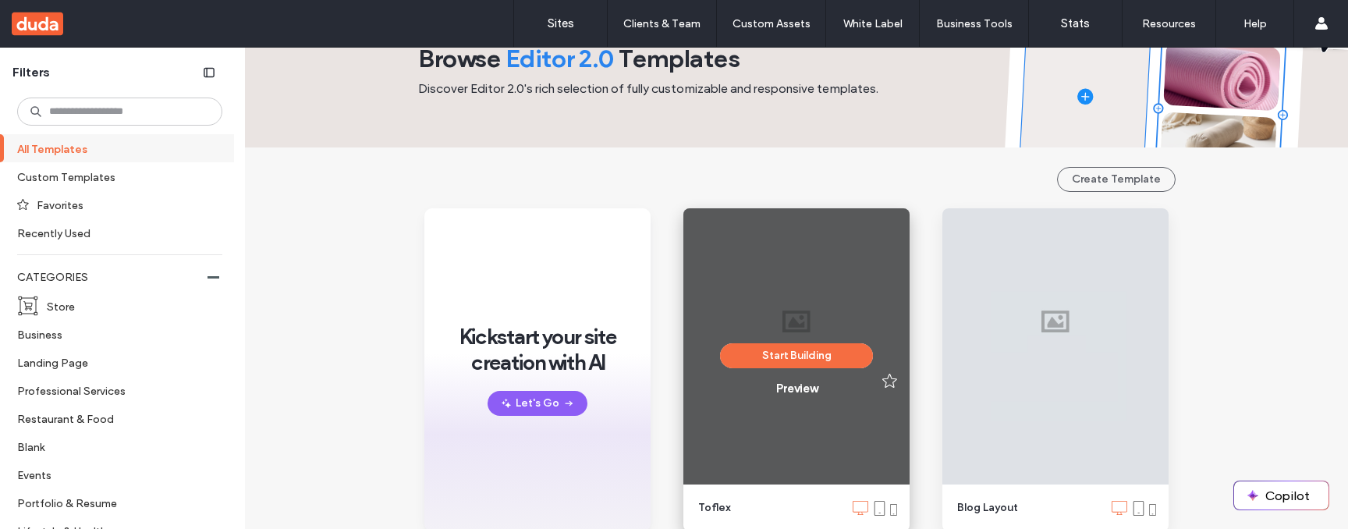
scroll to position [70, 0]
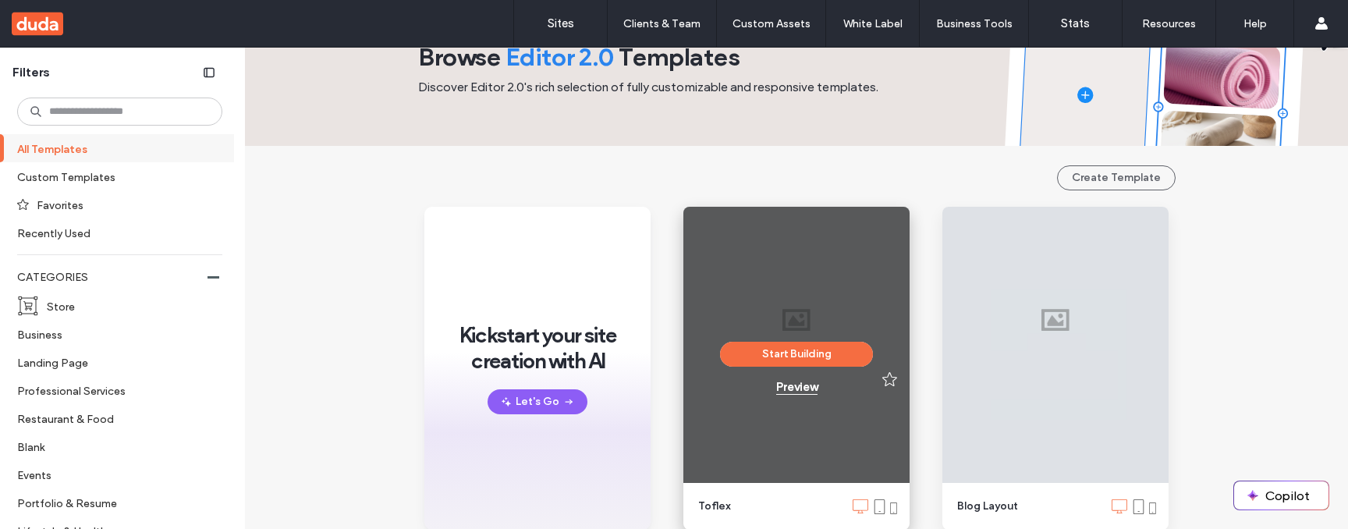
click at [808, 391] on div "Preview" at bounding box center [796, 387] width 41 height 14
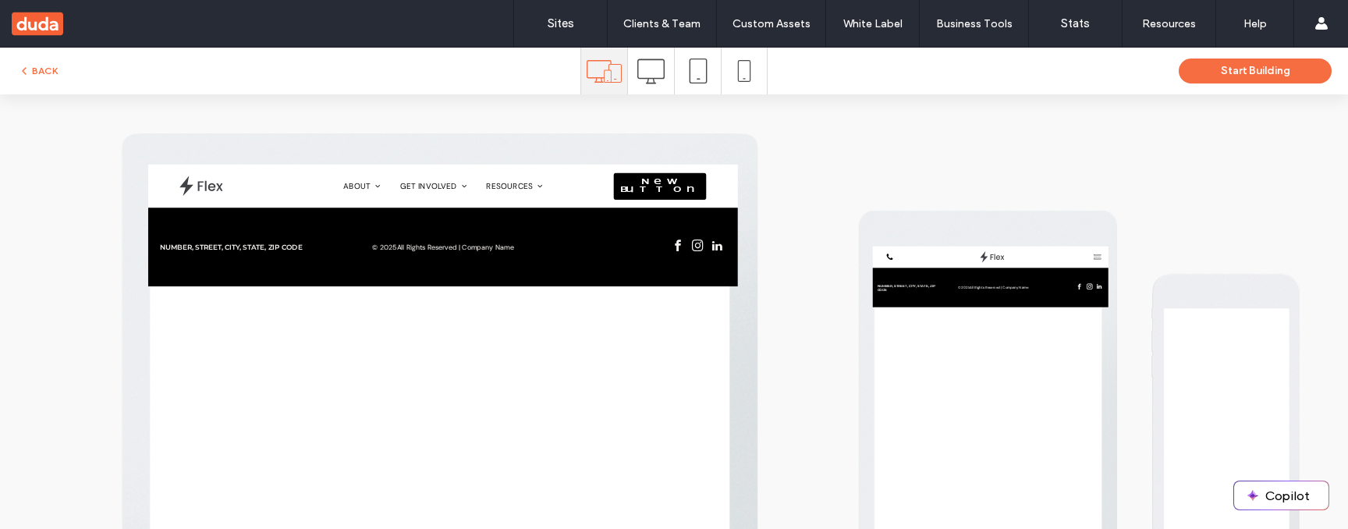
scroll to position [0, 0]
click at [655, 69] on icon at bounding box center [650, 71] width 27 height 27
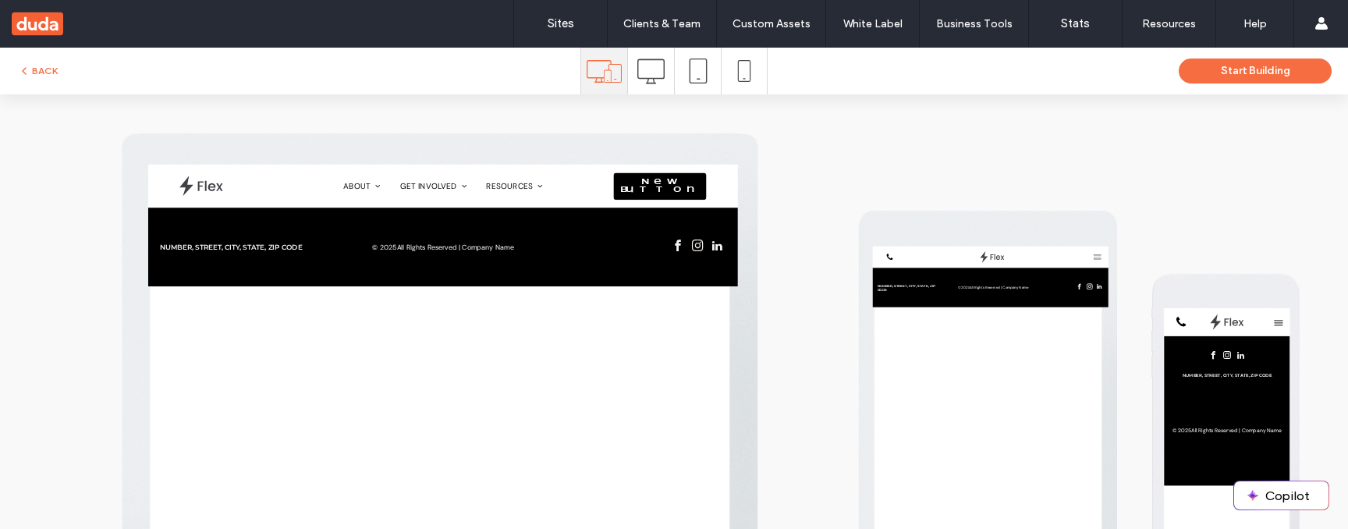
click at [648, 80] on use at bounding box center [650, 71] width 27 height 25
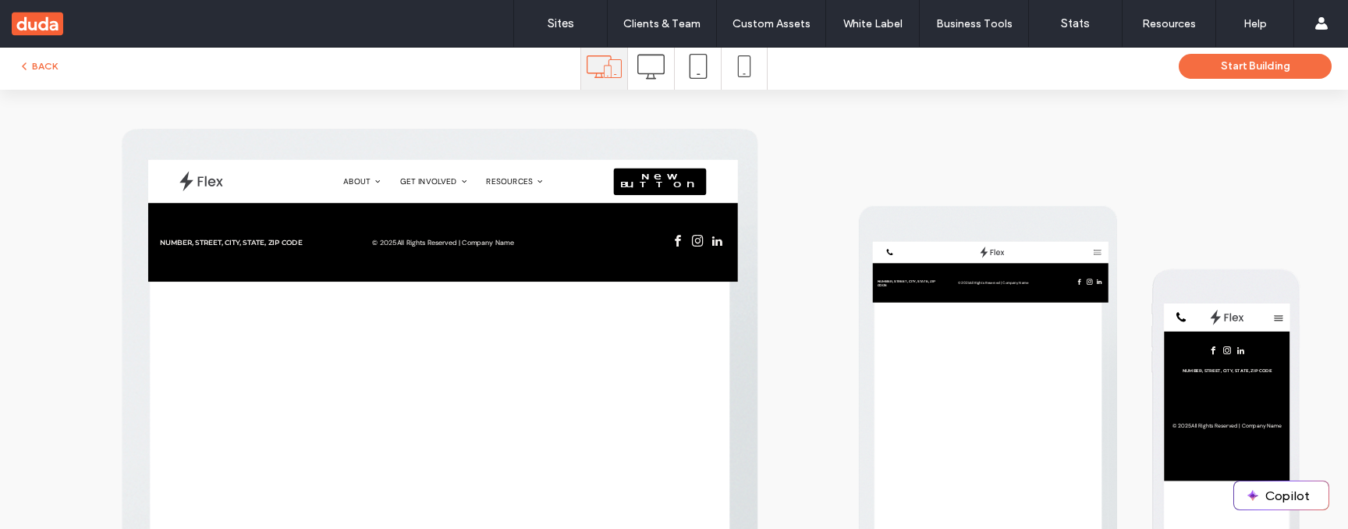
click at [701, 62] on icon at bounding box center [698, 66] width 25 height 25
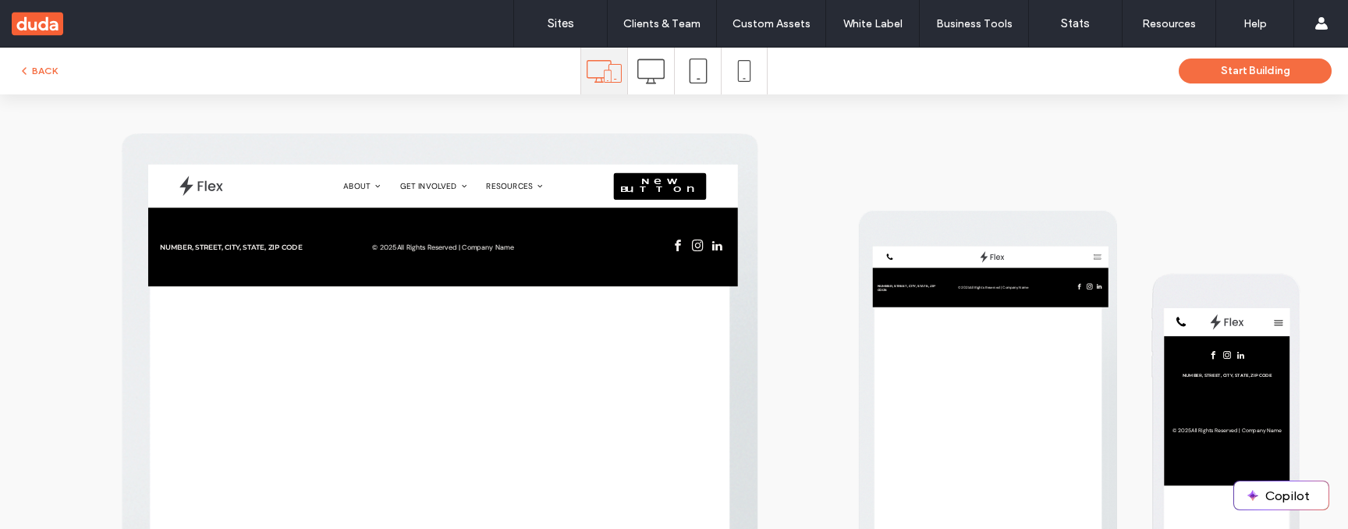
click at [737, 87] on span at bounding box center [744, 71] width 22 height 47
click at [750, 73] on div at bounding box center [744, 71] width 45 height 47
click at [677, 73] on div at bounding box center [698, 71] width 46 height 47
click at [637, 77] on use at bounding box center [650, 71] width 27 height 25
click at [686, 73] on icon at bounding box center [698, 71] width 25 height 25
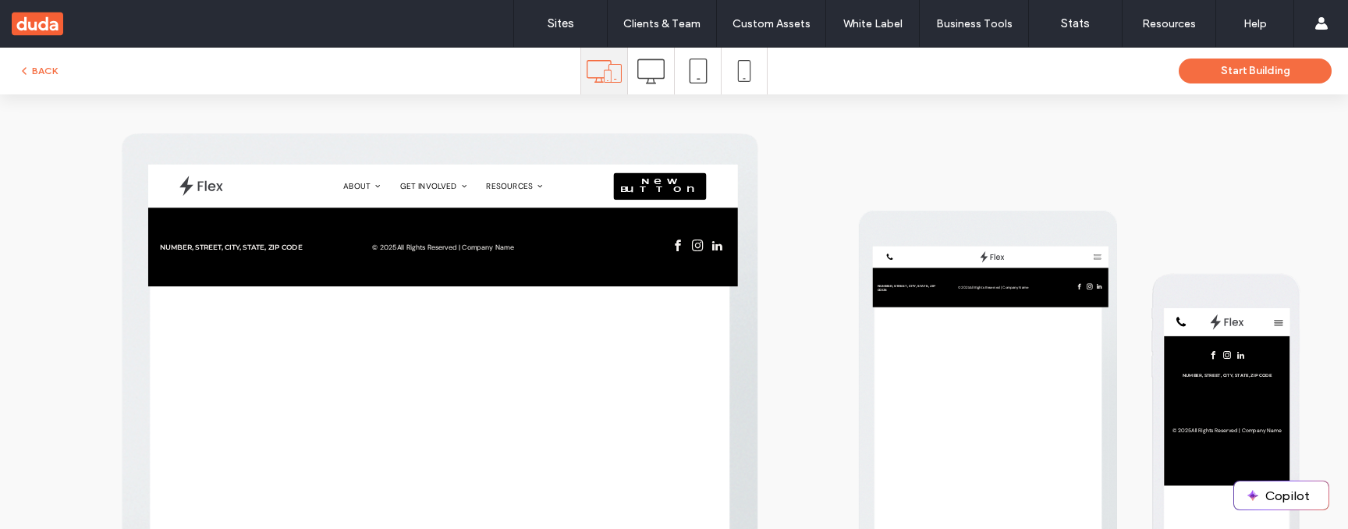
drag, startPoint x: 716, startPoint y: 74, endPoint x: 737, endPoint y: 74, distance: 20.3
click at [722, 73] on div at bounding box center [744, 71] width 45 height 47
click at [744, 74] on icon at bounding box center [744, 71] width 22 height 22
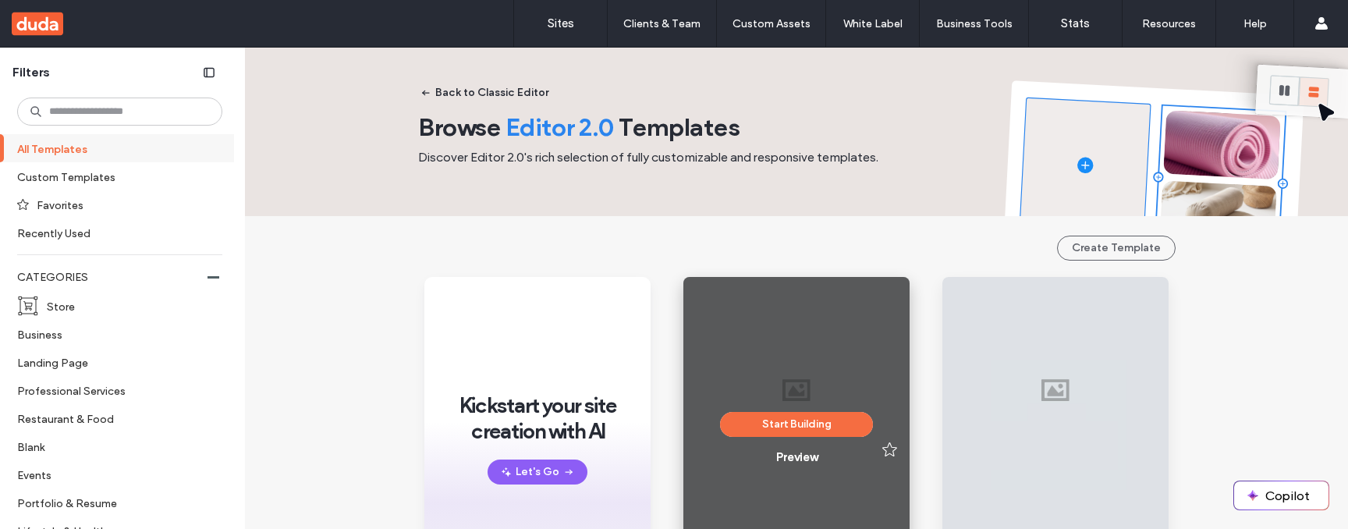
click at [790, 466] on div "Start Building Preview" at bounding box center [796, 438] width 226 height 323
click at [795, 459] on div "Preview" at bounding box center [796, 457] width 41 height 14
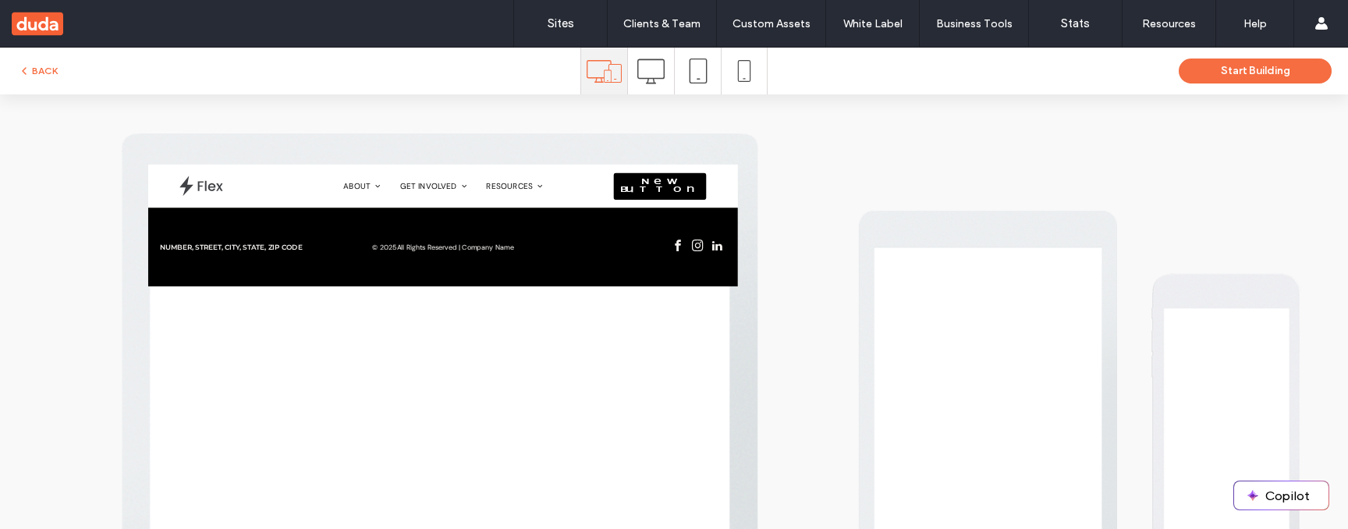
click at [650, 83] on use at bounding box center [650, 71] width 27 height 25
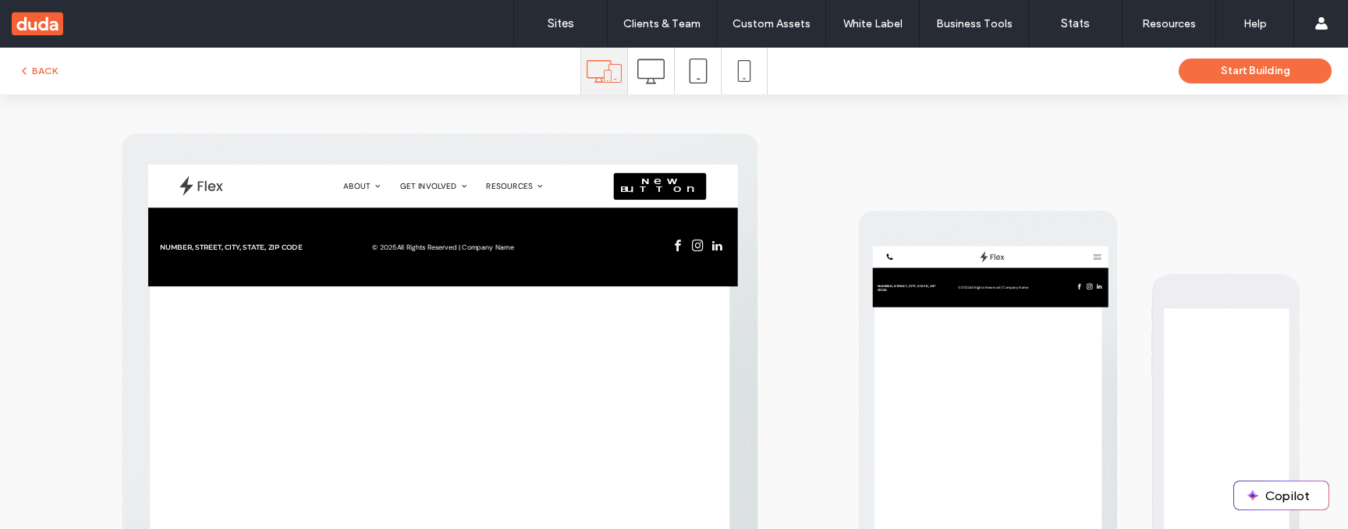
click at [688, 78] on icon at bounding box center [698, 71] width 25 height 25
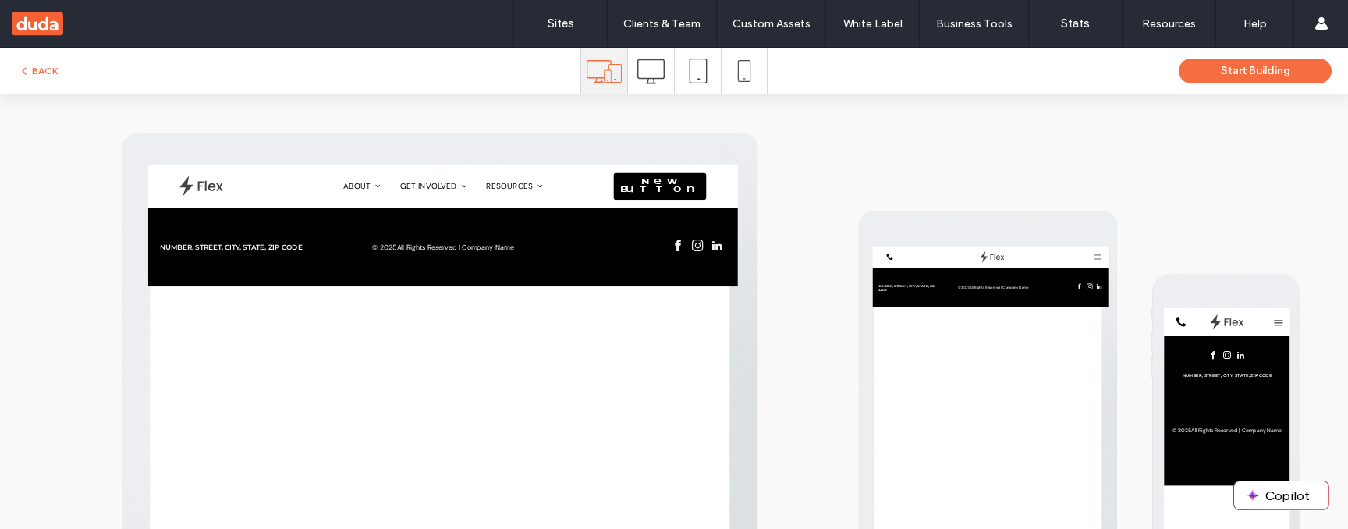
click at [722, 79] on div at bounding box center [744, 71] width 45 height 47
click at [694, 76] on icon at bounding box center [698, 71] width 25 height 25
click at [657, 76] on icon at bounding box center [650, 71] width 27 height 27
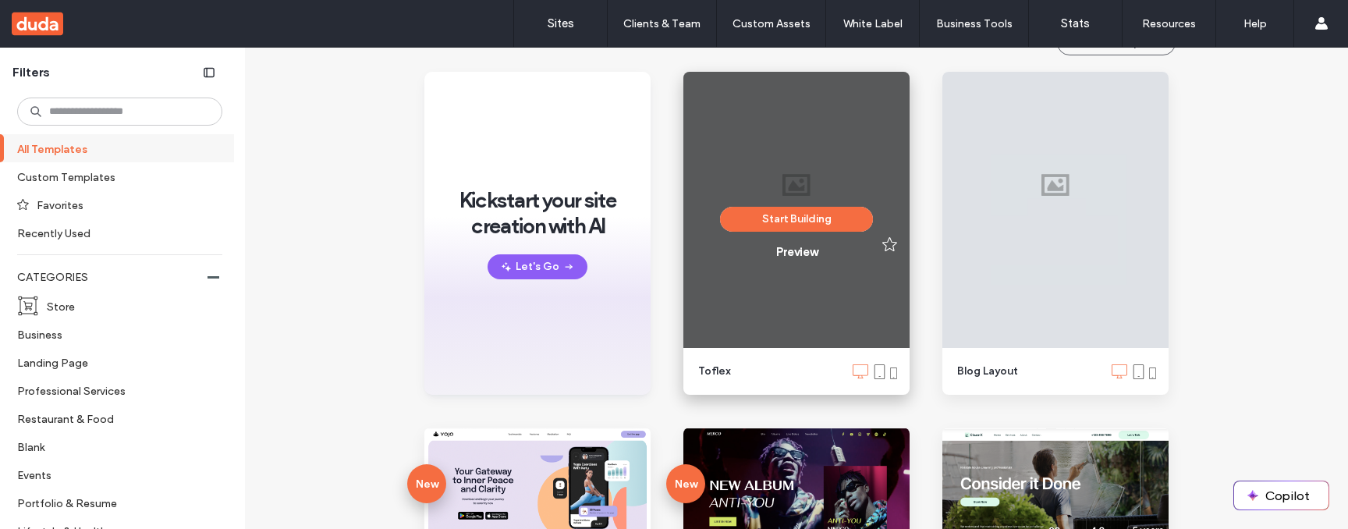
scroll to position [247, 0]
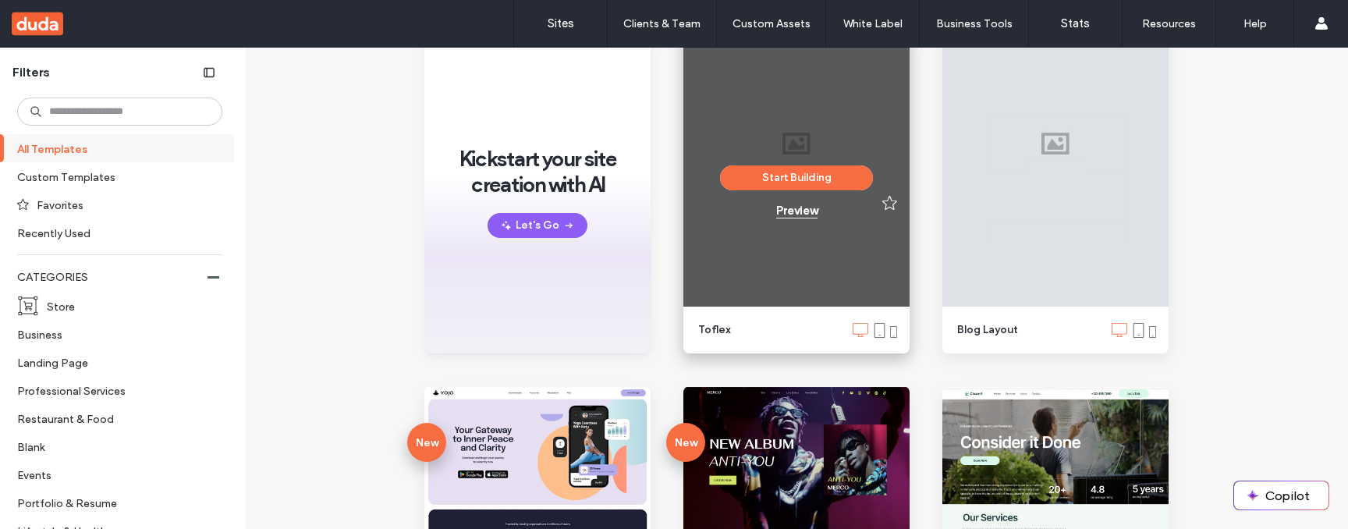
click at [789, 212] on div "Preview" at bounding box center [796, 211] width 41 height 14
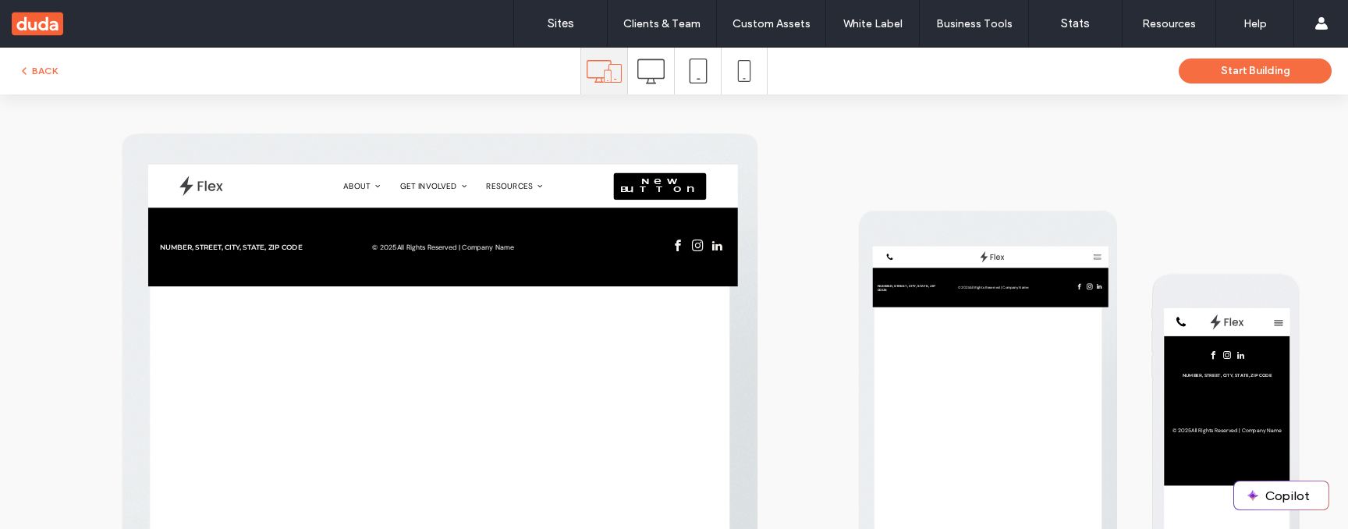
scroll to position [0, 0]
click at [650, 81] on icon at bounding box center [650, 71] width 27 height 27
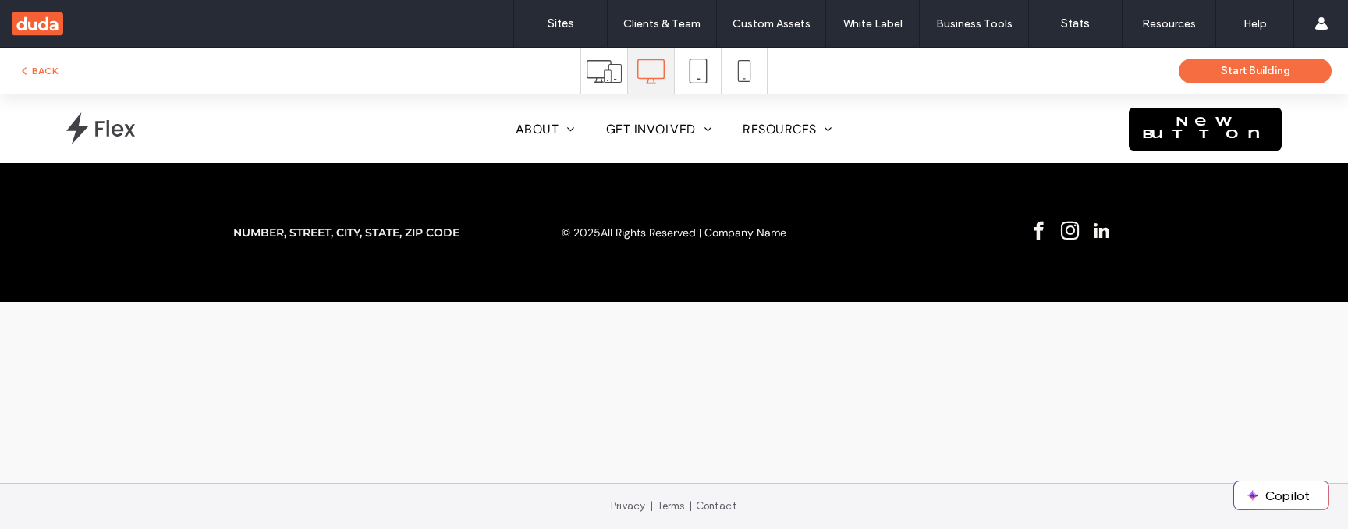
click at [700, 76] on icon at bounding box center [698, 71] width 25 height 25
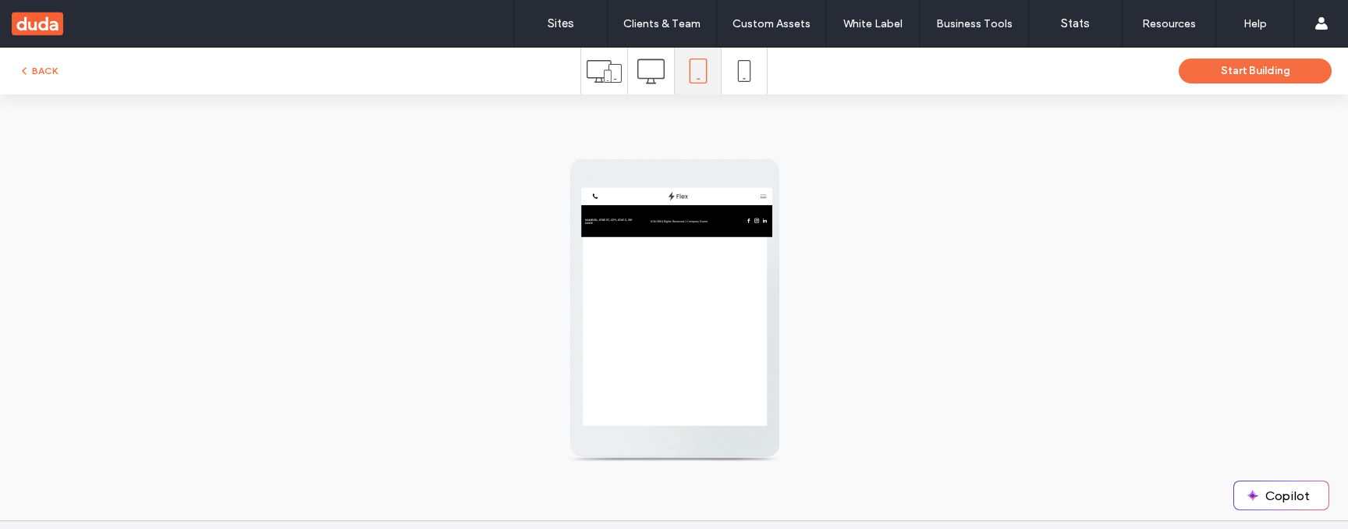
click at [741, 76] on icon at bounding box center [744, 71] width 22 height 22
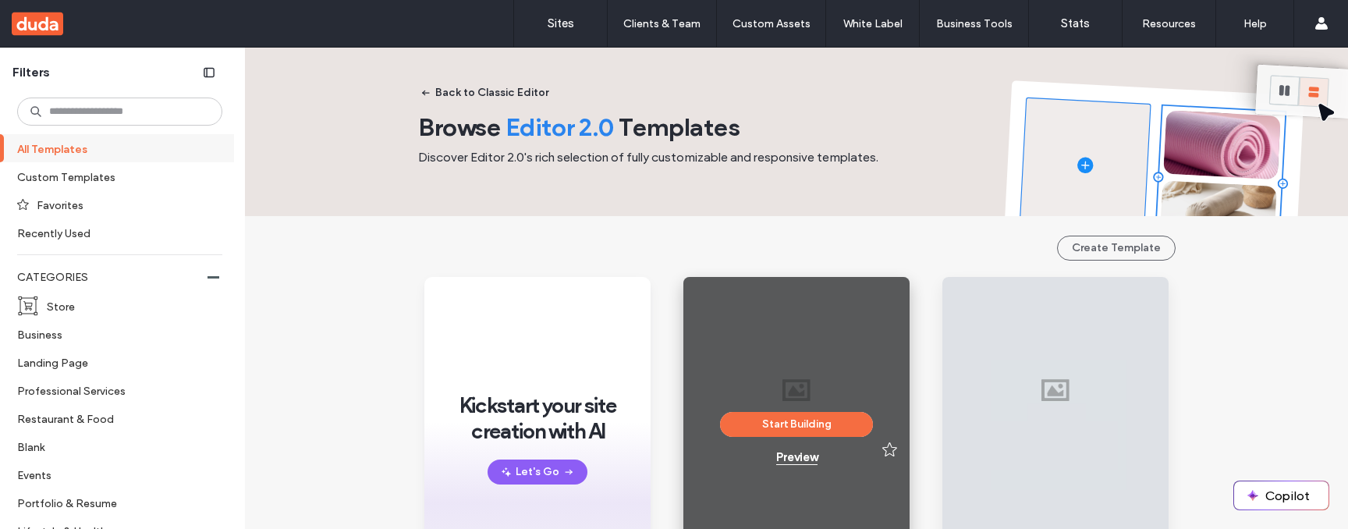
click at [799, 453] on div "Preview" at bounding box center [796, 457] width 41 height 14
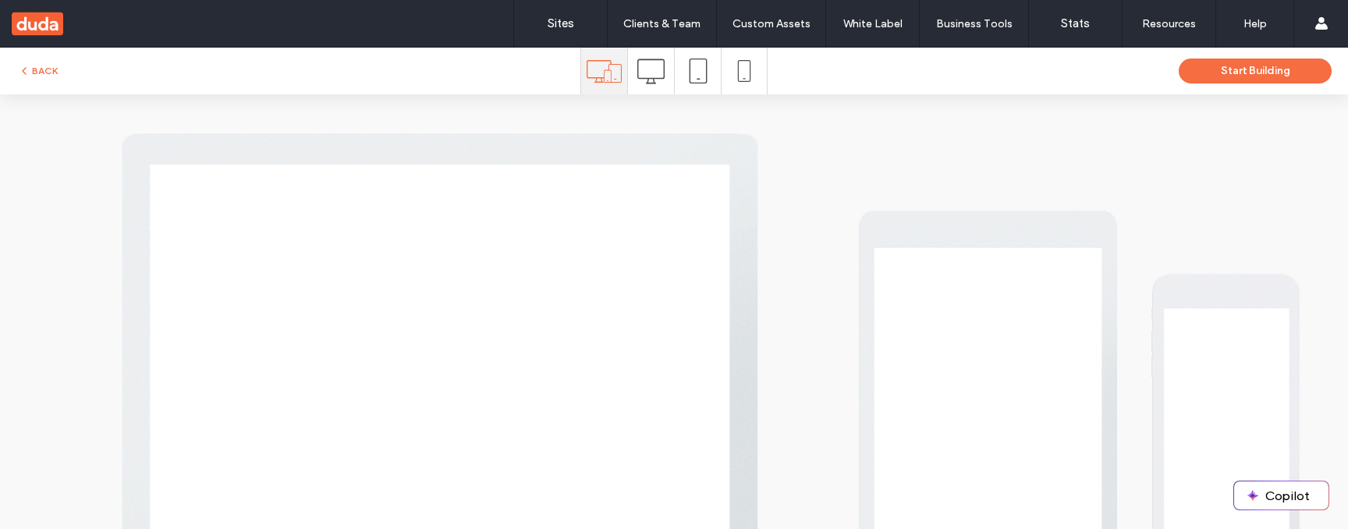
click at [648, 74] on icon at bounding box center [650, 71] width 27 height 27
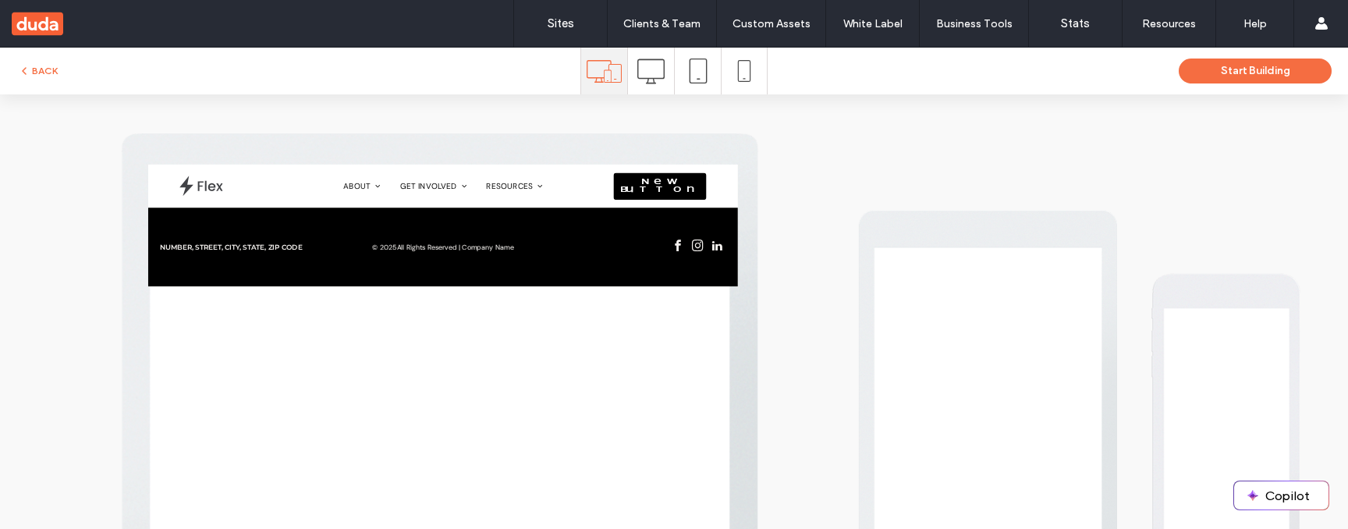
scroll to position [1, 0]
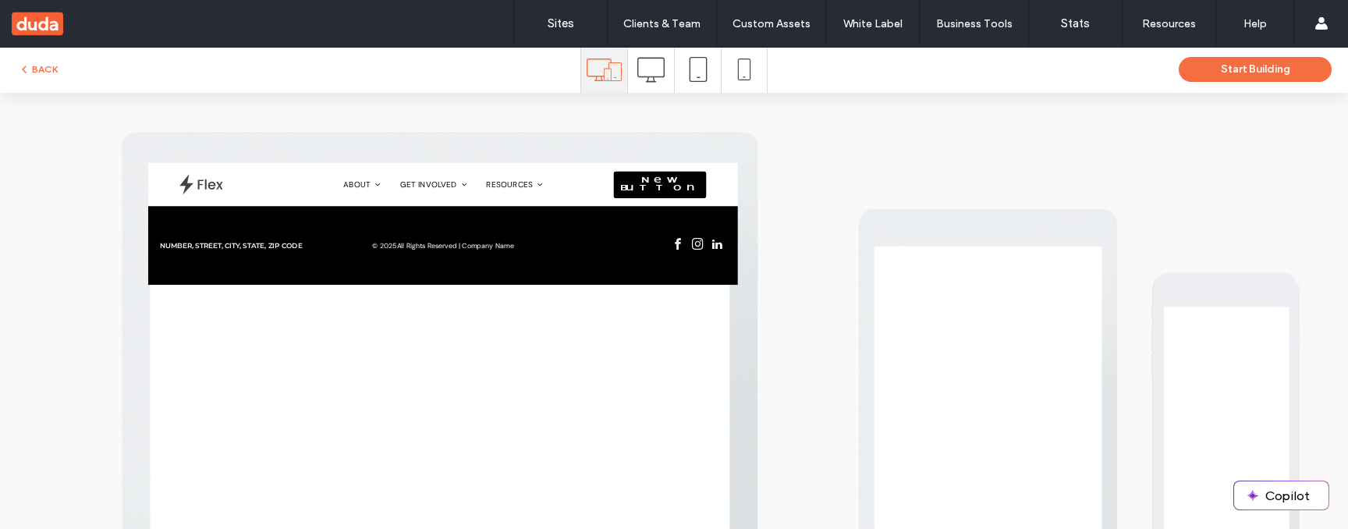
click at [650, 69] on icon at bounding box center [650, 69] width 27 height 27
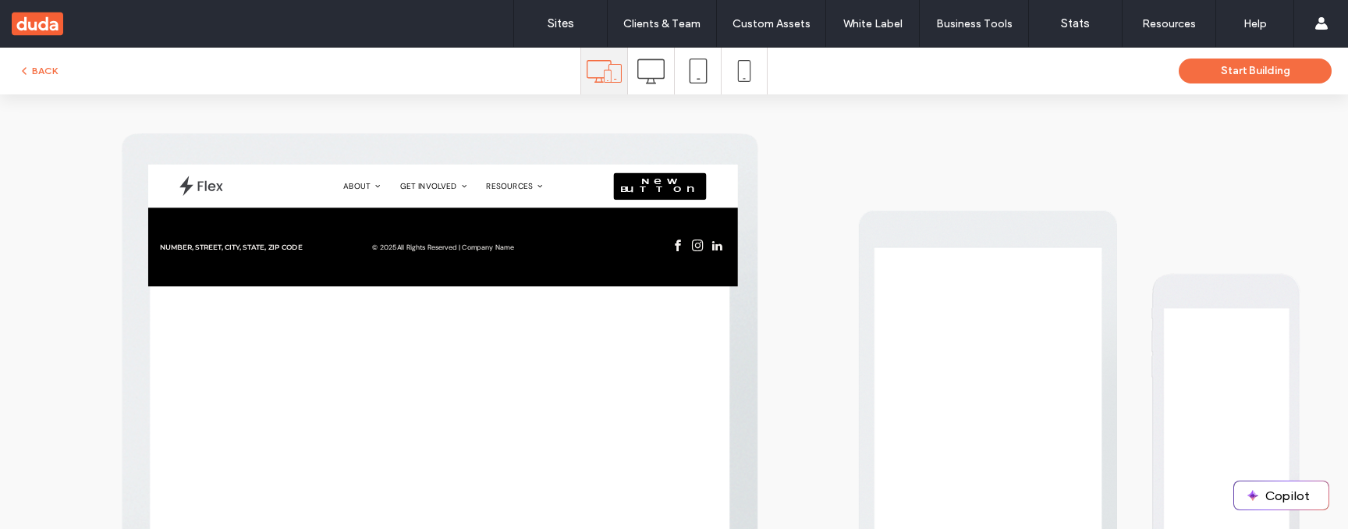
scroll to position [2, 0]
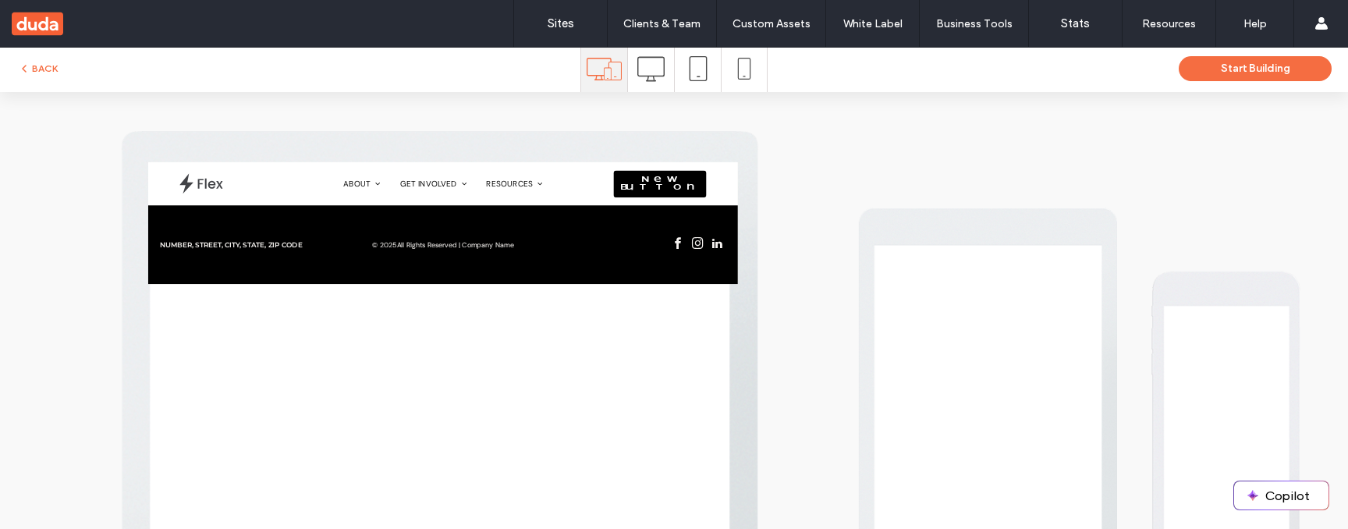
click at [689, 76] on icon at bounding box center [698, 68] width 25 height 25
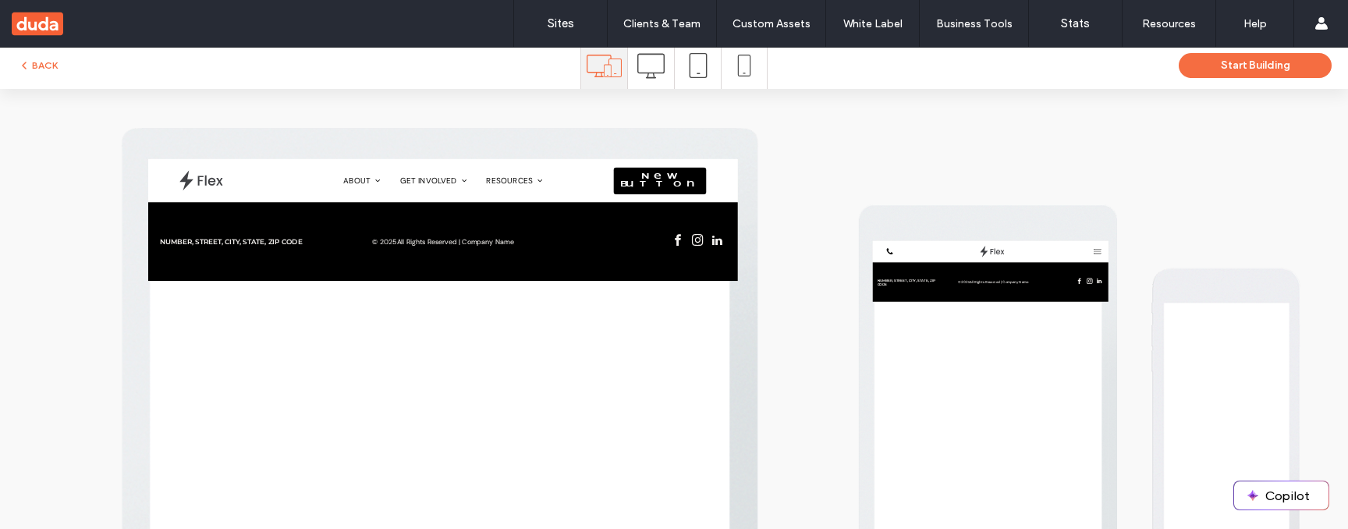
scroll to position [8, 0]
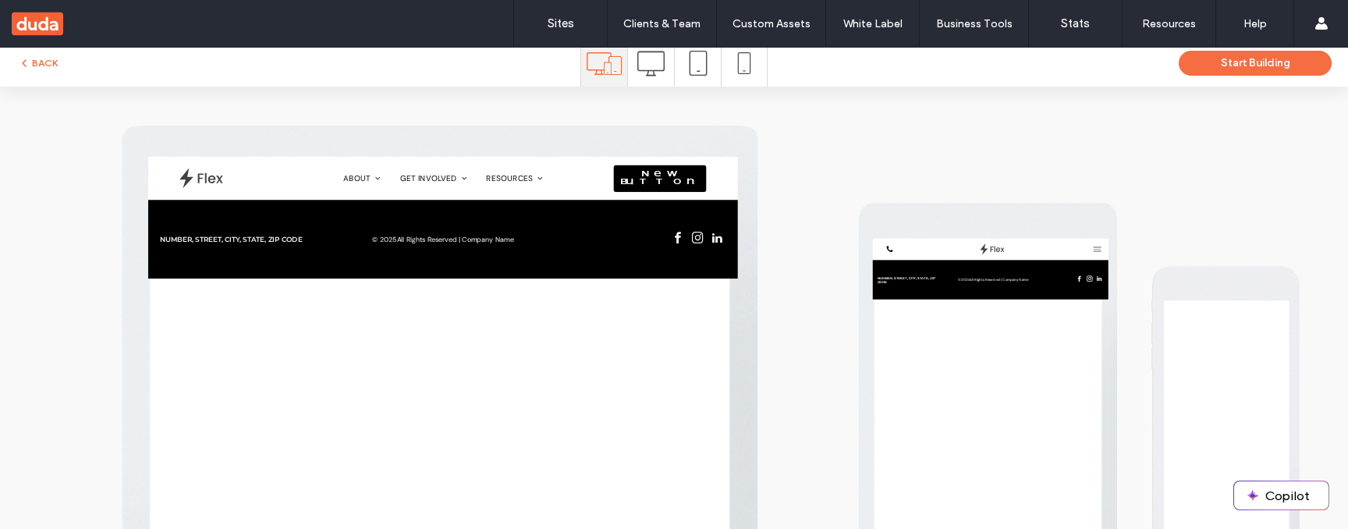
click at [742, 72] on icon at bounding box center [744, 63] width 22 height 22
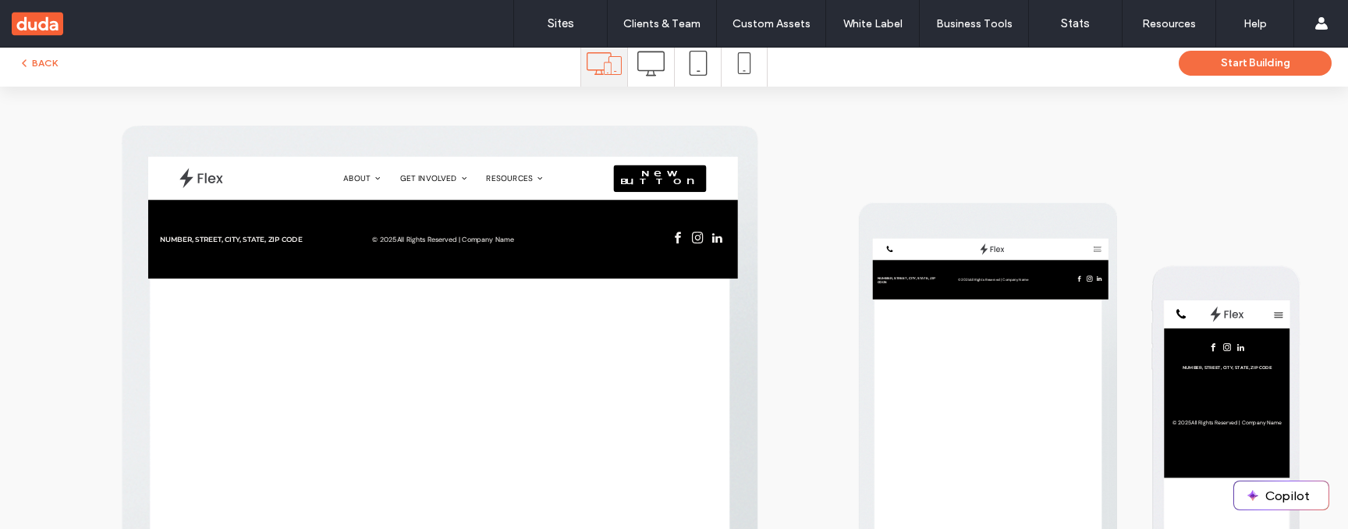
scroll to position [0, 0]
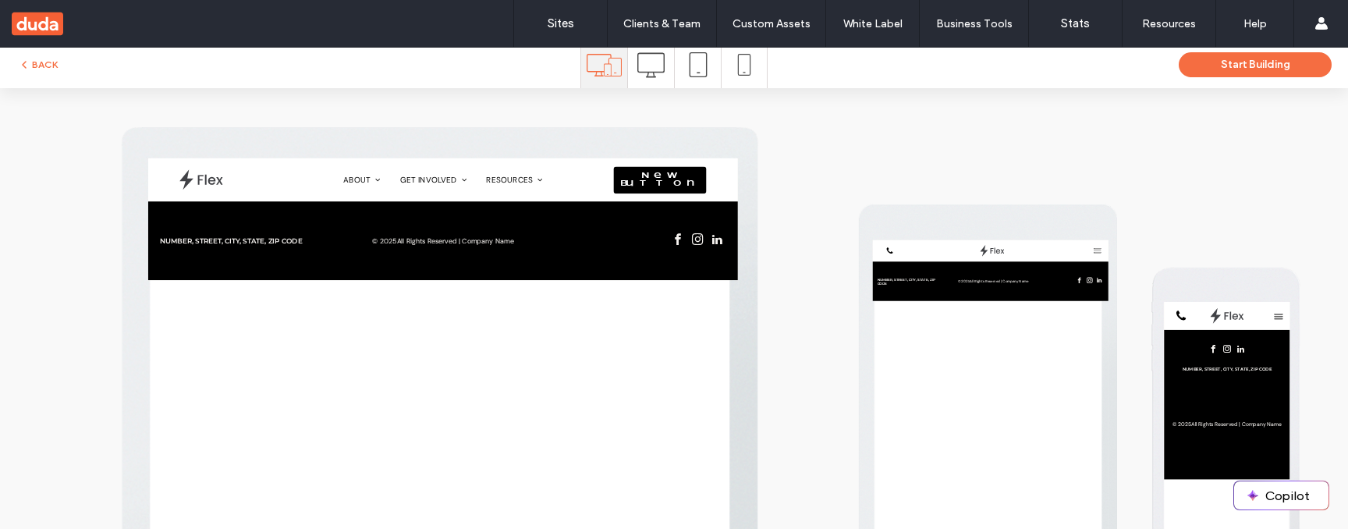
drag, startPoint x: 688, startPoint y: 73, endPoint x: 649, endPoint y: 76, distance: 39.1
click at [686, 73] on icon at bounding box center [698, 64] width 25 height 25
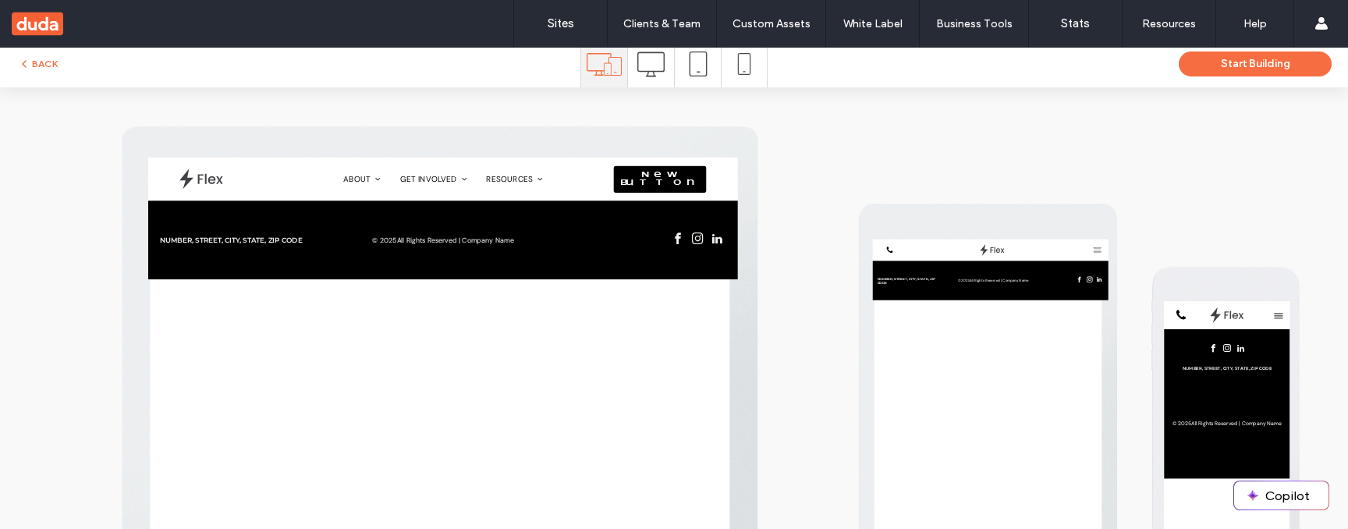
click at [648, 76] on use at bounding box center [650, 63] width 27 height 25
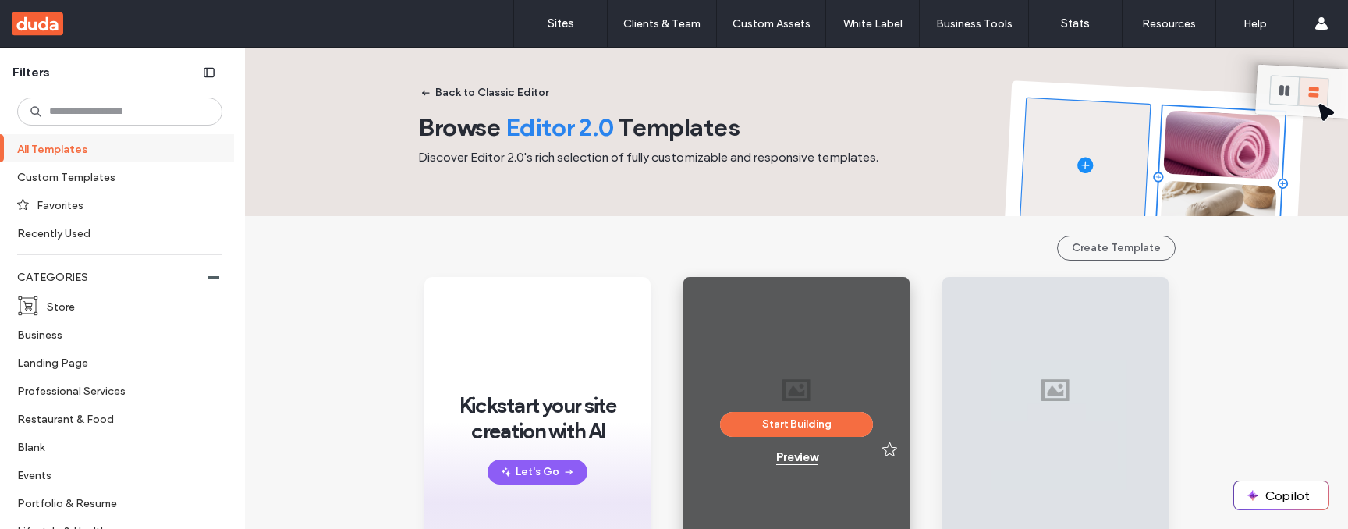
scroll to position [46, 0]
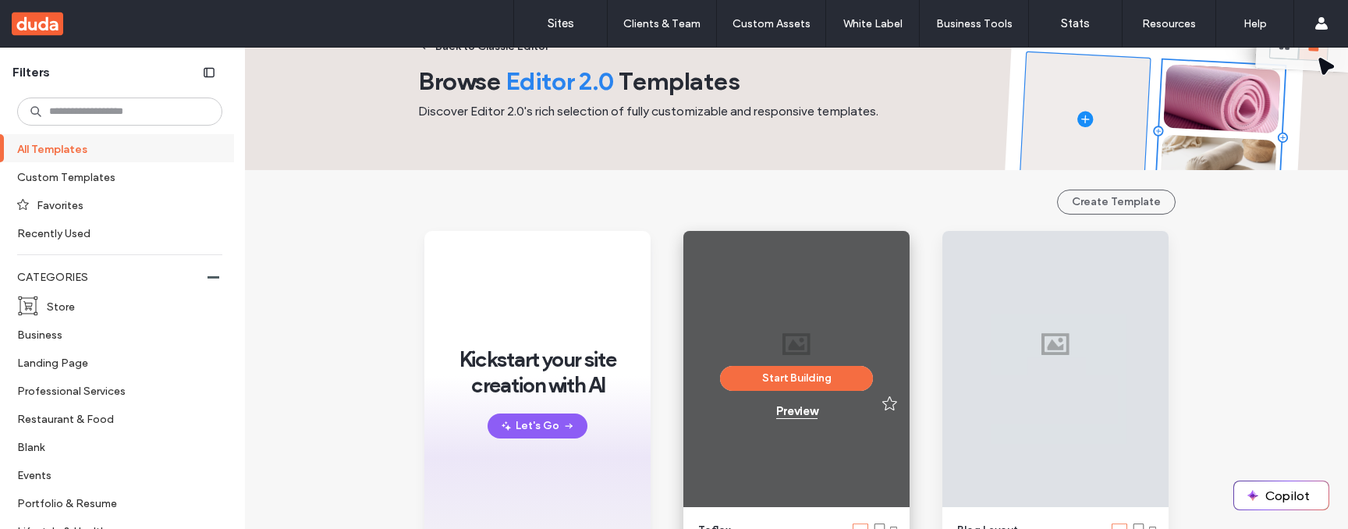
click at [797, 411] on div "Preview" at bounding box center [796, 411] width 41 height 14
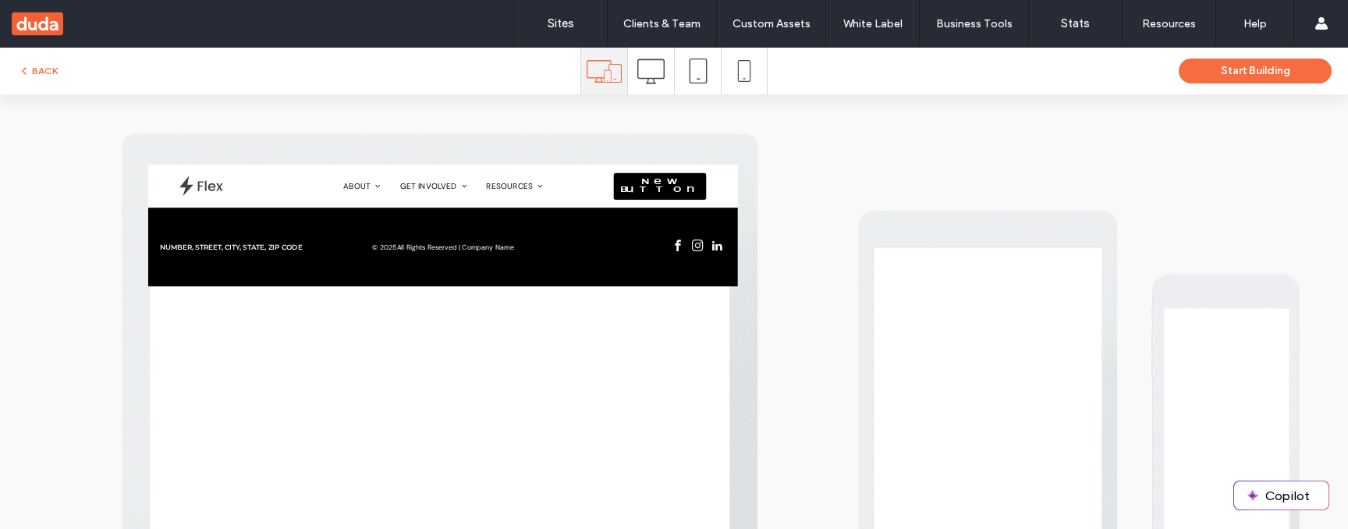
scroll to position [0, 0]
click at [662, 66] on div at bounding box center [651, 71] width 46 height 47
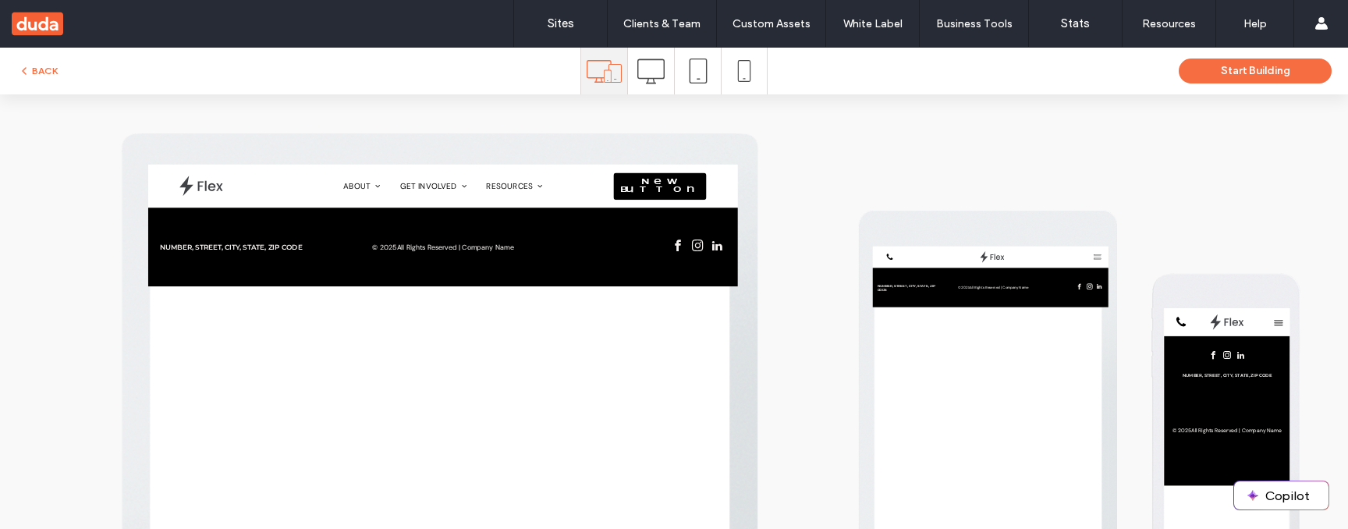
click at [655, 74] on icon at bounding box center [650, 71] width 27 height 27
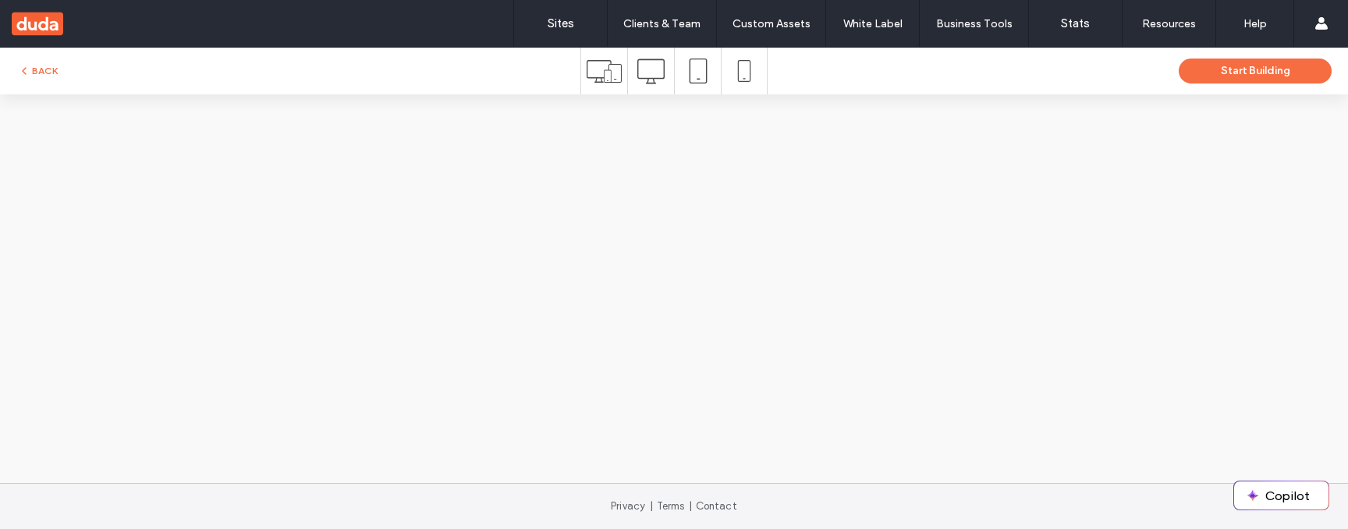
click at [711, 84] on div at bounding box center [698, 71] width 46 height 47
click at [744, 67] on icon at bounding box center [744, 71] width 22 height 22
drag, startPoint x: 683, startPoint y: 72, endPoint x: 655, endPoint y: 91, distance: 33.8
click at [683, 73] on div at bounding box center [698, 71] width 46 height 47
drag, startPoint x: 643, startPoint y: 80, endPoint x: 740, endPoint y: 214, distance: 165.9
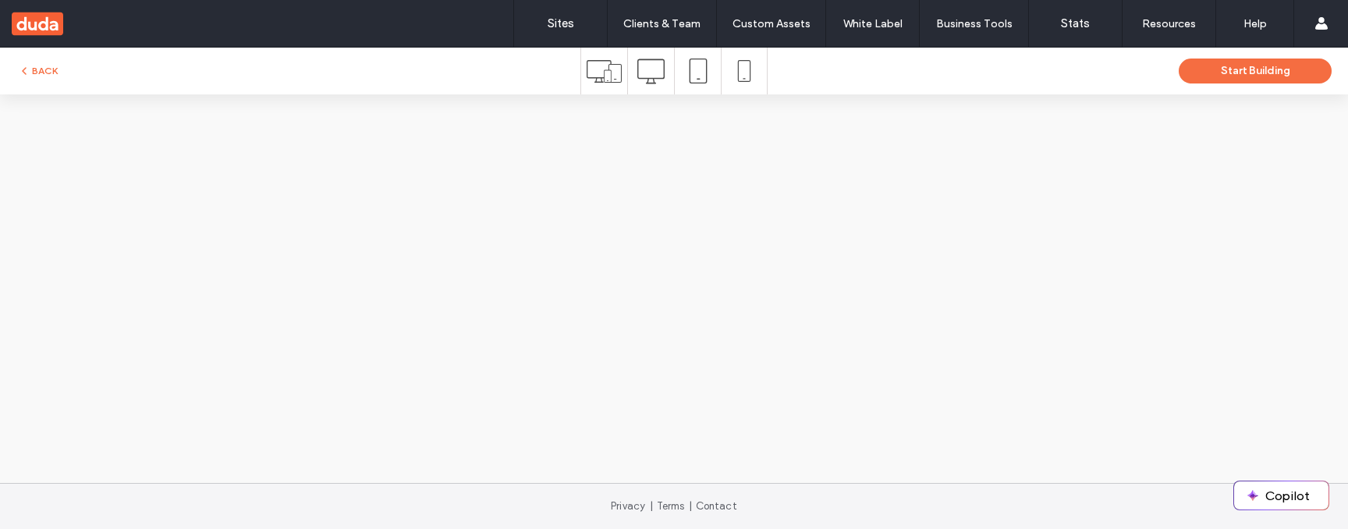
click at [643, 80] on icon at bounding box center [650, 71] width 27 height 27
click at [744, 76] on icon at bounding box center [744, 71] width 22 height 22
click at [713, 70] on div at bounding box center [698, 71] width 46 height 47
click at [658, 68] on icon at bounding box center [650, 71] width 27 height 27
click at [618, 74] on icon at bounding box center [604, 71] width 35 height 35
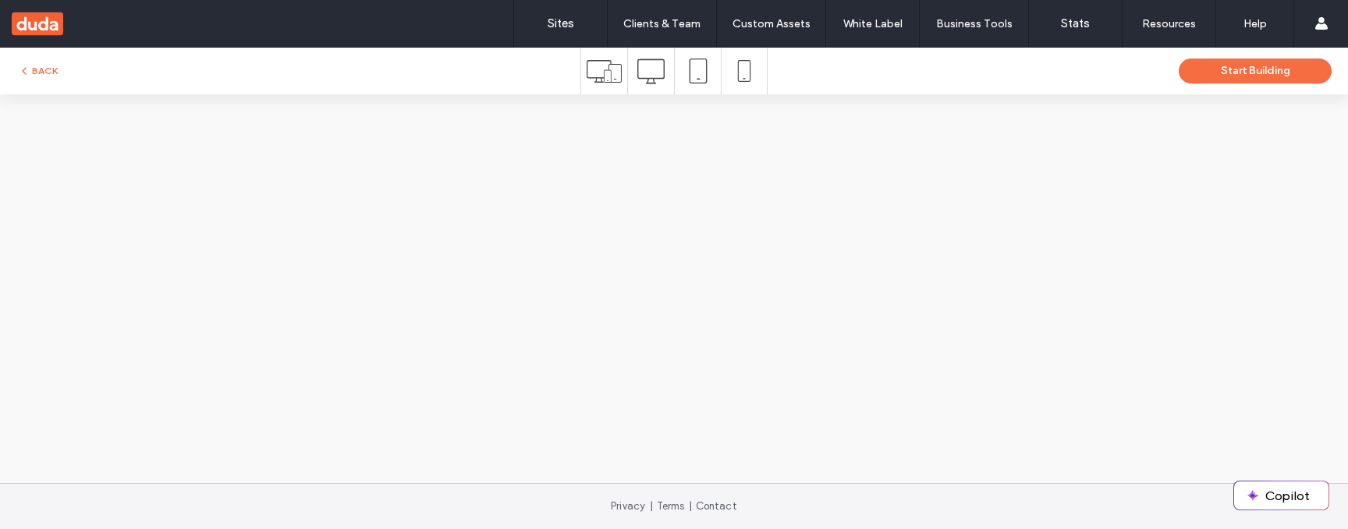
click at [662, 80] on icon at bounding box center [650, 71] width 27 height 27
drag, startPoint x: 701, startPoint y: 80, endPoint x: 719, endPoint y: 97, distance: 24.8
click at [701, 82] on icon at bounding box center [698, 71] width 25 height 25
drag, startPoint x: 748, startPoint y: 84, endPoint x: 755, endPoint y: 89, distance: 8.4
click at [749, 87] on span at bounding box center [744, 71] width 22 height 47
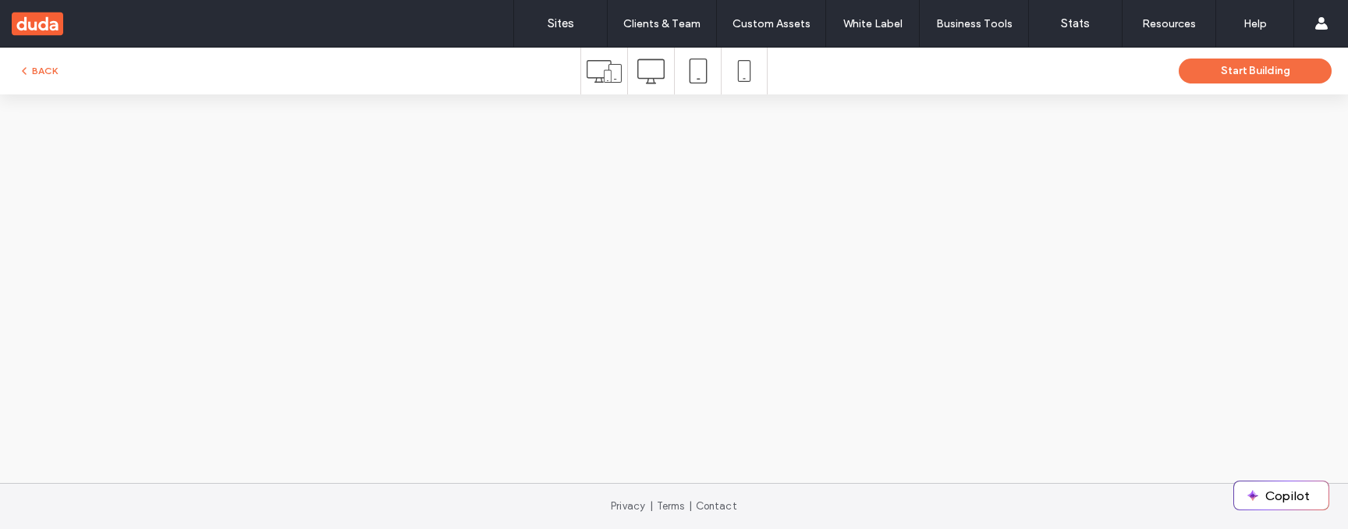
drag, startPoint x: 689, startPoint y: 84, endPoint x: 668, endPoint y: 85, distance: 21.1
click at [689, 84] on span at bounding box center [698, 71] width 25 height 47
click at [659, 83] on icon at bounding box center [650, 71] width 27 height 27
click at [619, 81] on icon at bounding box center [604, 71] width 35 height 35
click at [651, 80] on icon at bounding box center [650, 71] width 27 height 27
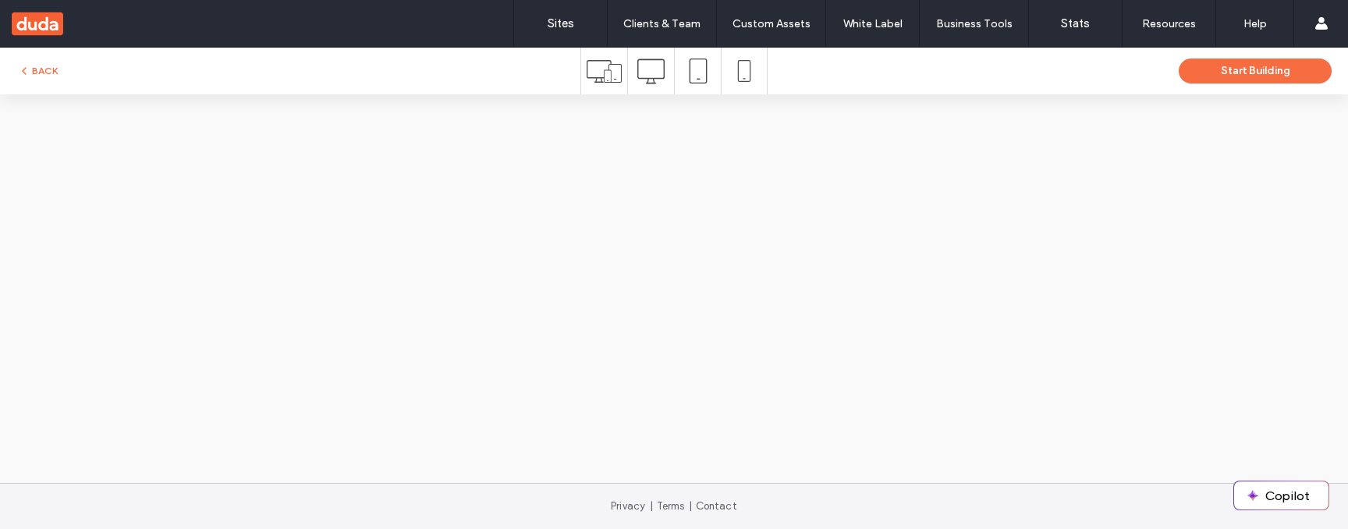
click at [690, 76] on use at bounding box center [698, 71] width 18 height 25
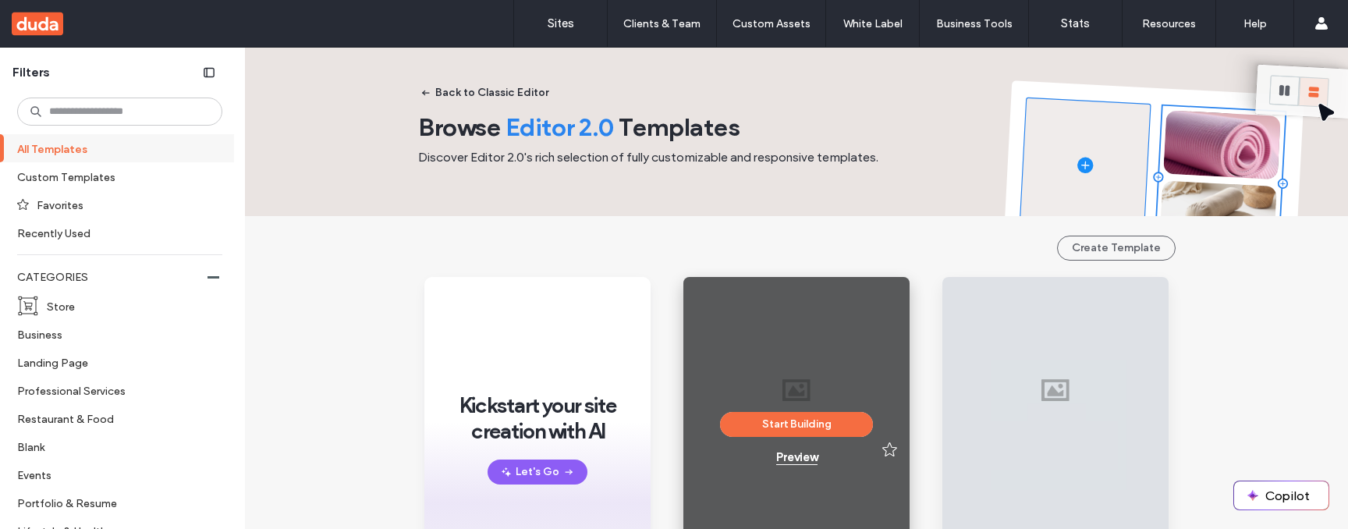
click at [799, 456] on div "Preview" at bounding box center [796, 457] width 41 height 14
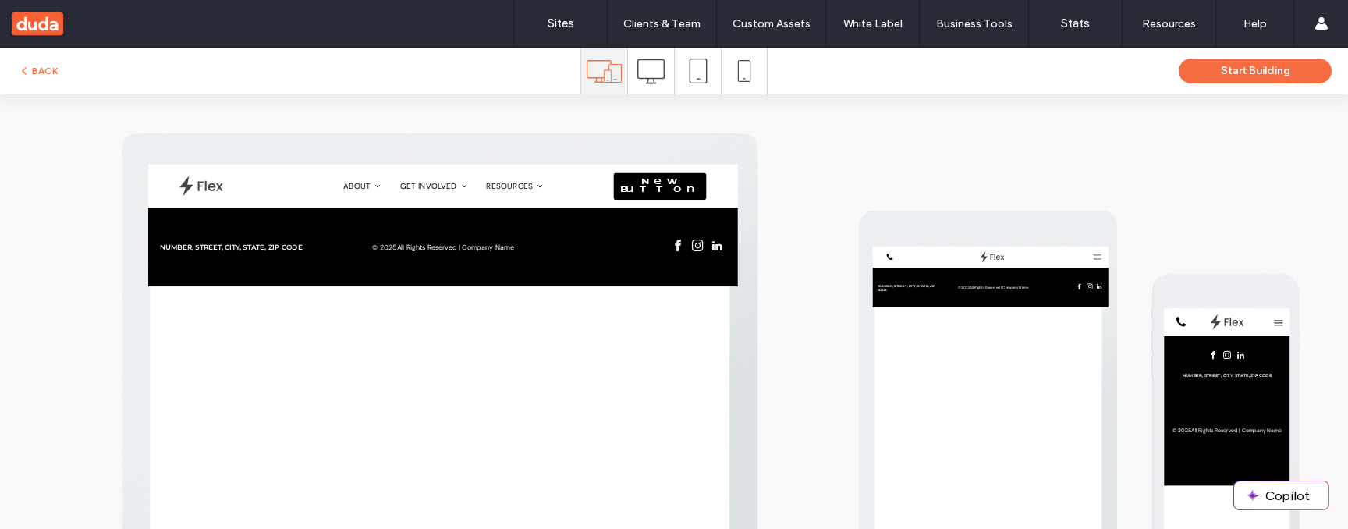
click at [637, 80] on icon at bounding box center [650, 71] width 27 height 27
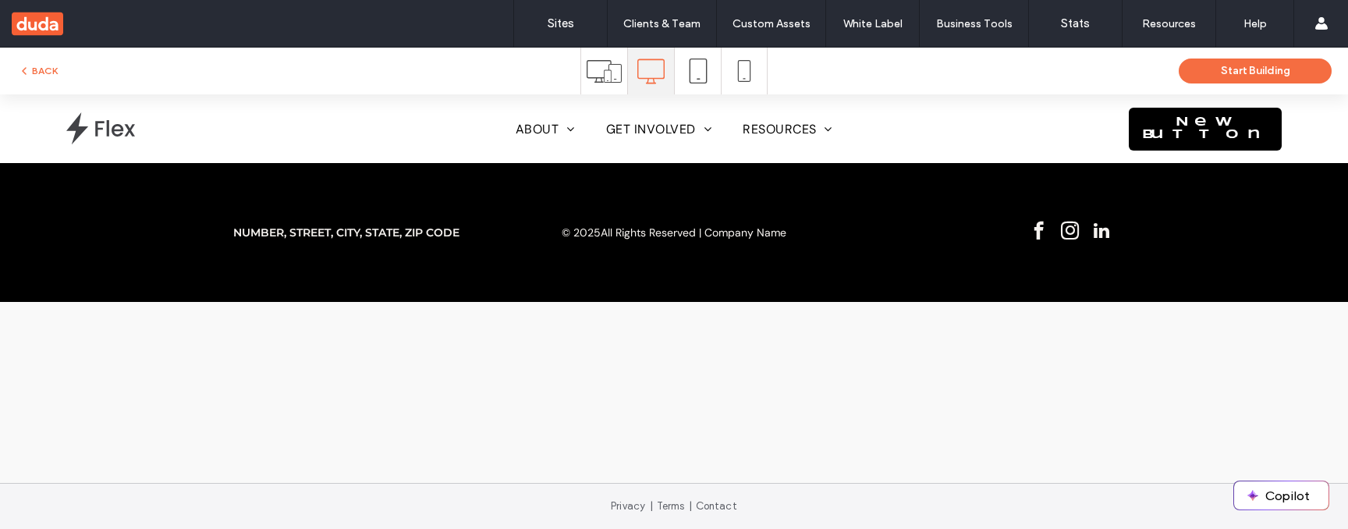
click at [733, 80] on icon at bounding box center [744, 71] width 22 height 22
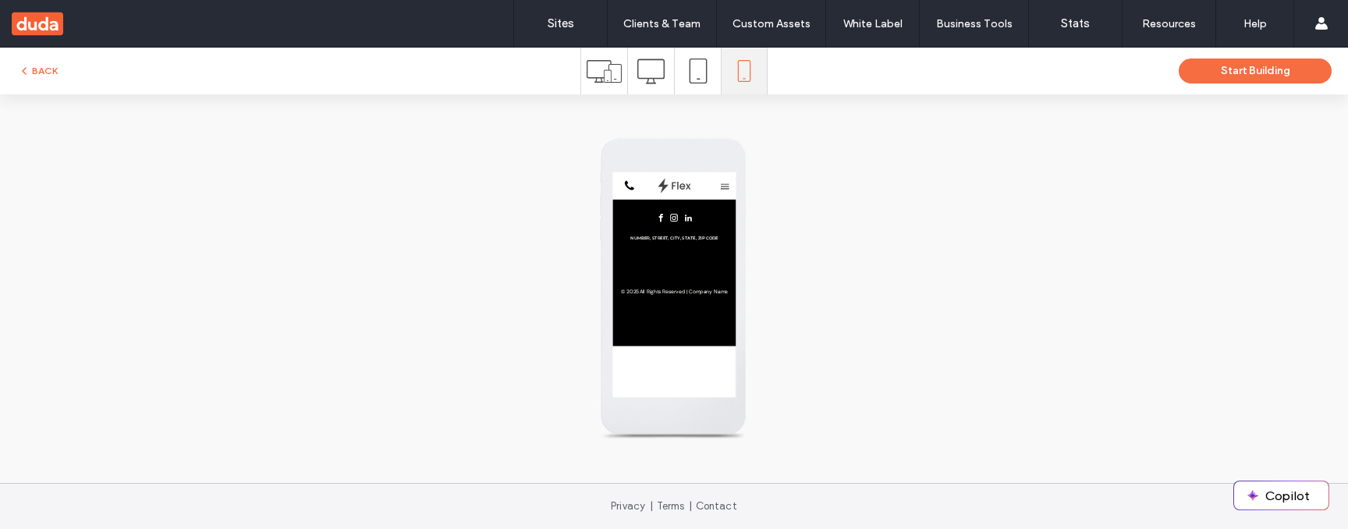
click at [703, 78] on icon at bounding box center [698, 71] width 25 height 25
